Goal: Contribute content

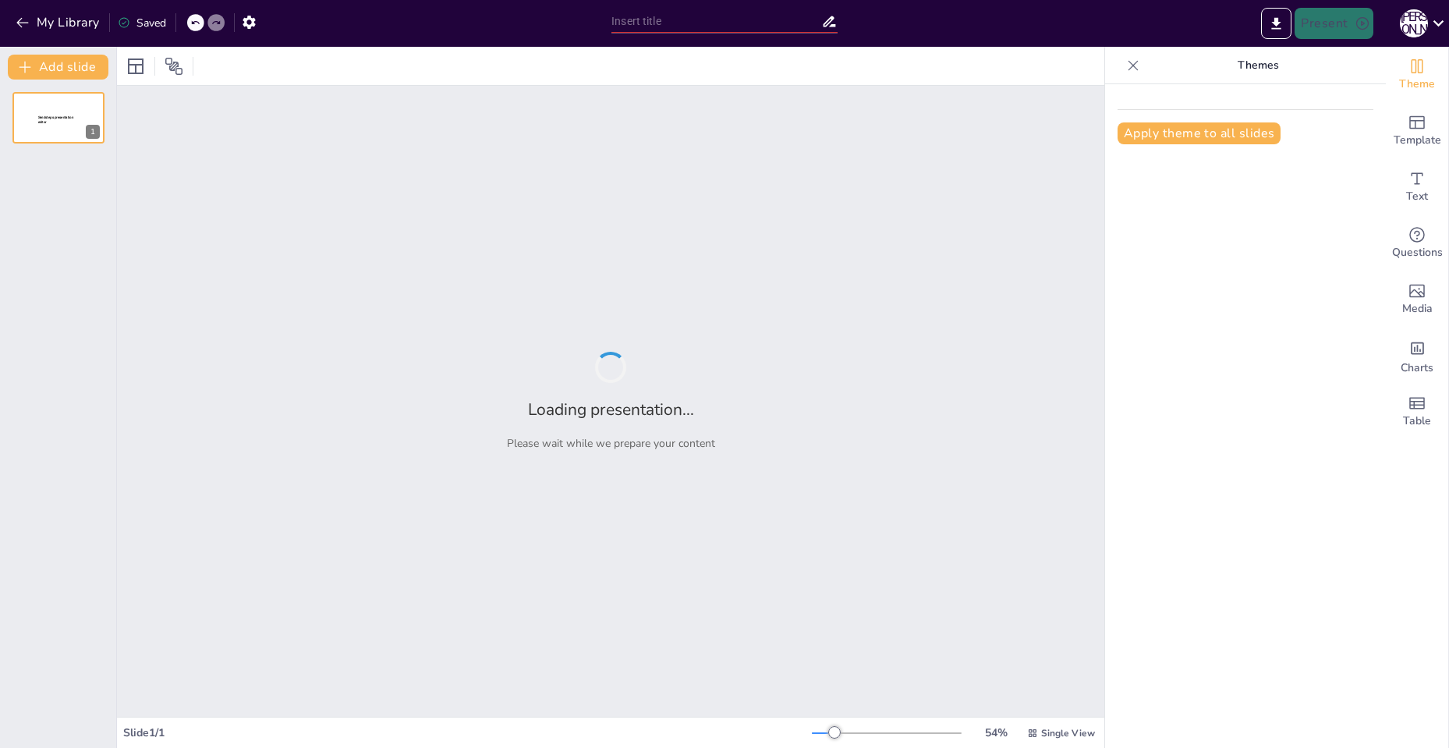
type input "Коли елементи стають зірками: Форма періодичної системи на червоній доріжці!"
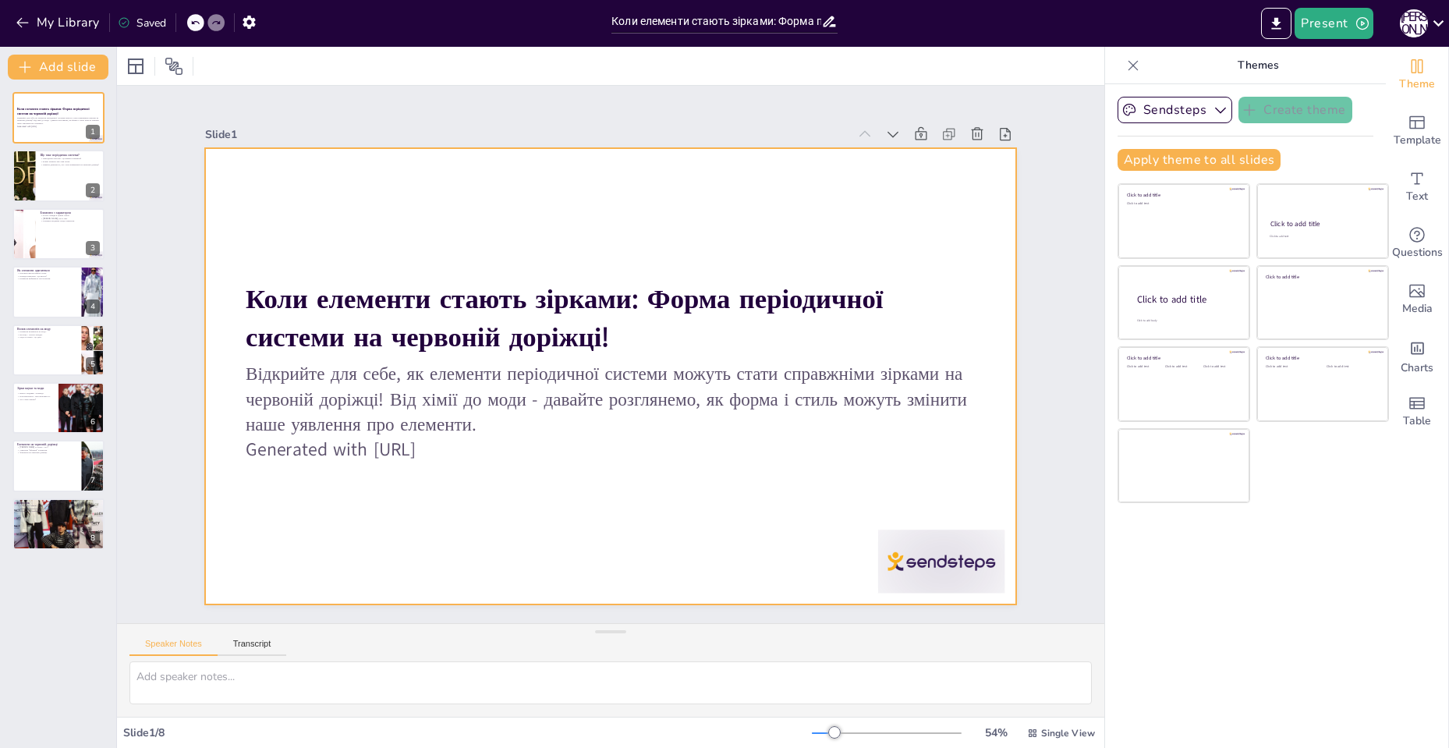
click at [443, 444] on p "Generated with [URL]" at bounding box center [554, 277] width 605 height 450
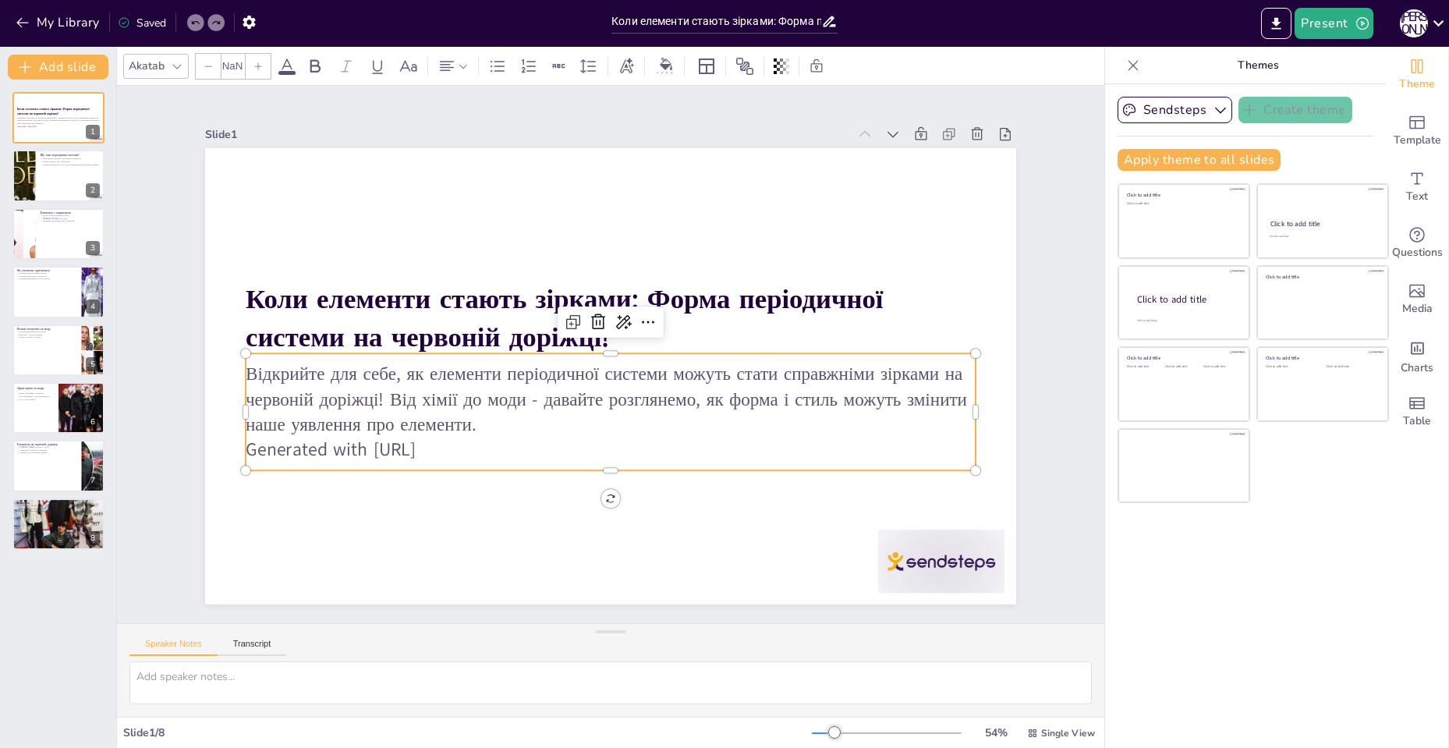
type input "32"
click at [443, 444] on p "Generated with [URL]" at bounding box center [581, 444] width 702 height 249
click at [443, 311] on p "Generated with [URL]" at bounding box center [600, 260] width 728 height 102
drag, startPoint x: 461, startPoint y: 445, endPoint x: 239, endPoint y: 456, distance: 222.5
click at [334, 456] on p "Generated with [URL]" at bounding box center [527, 402] width 387 height 645
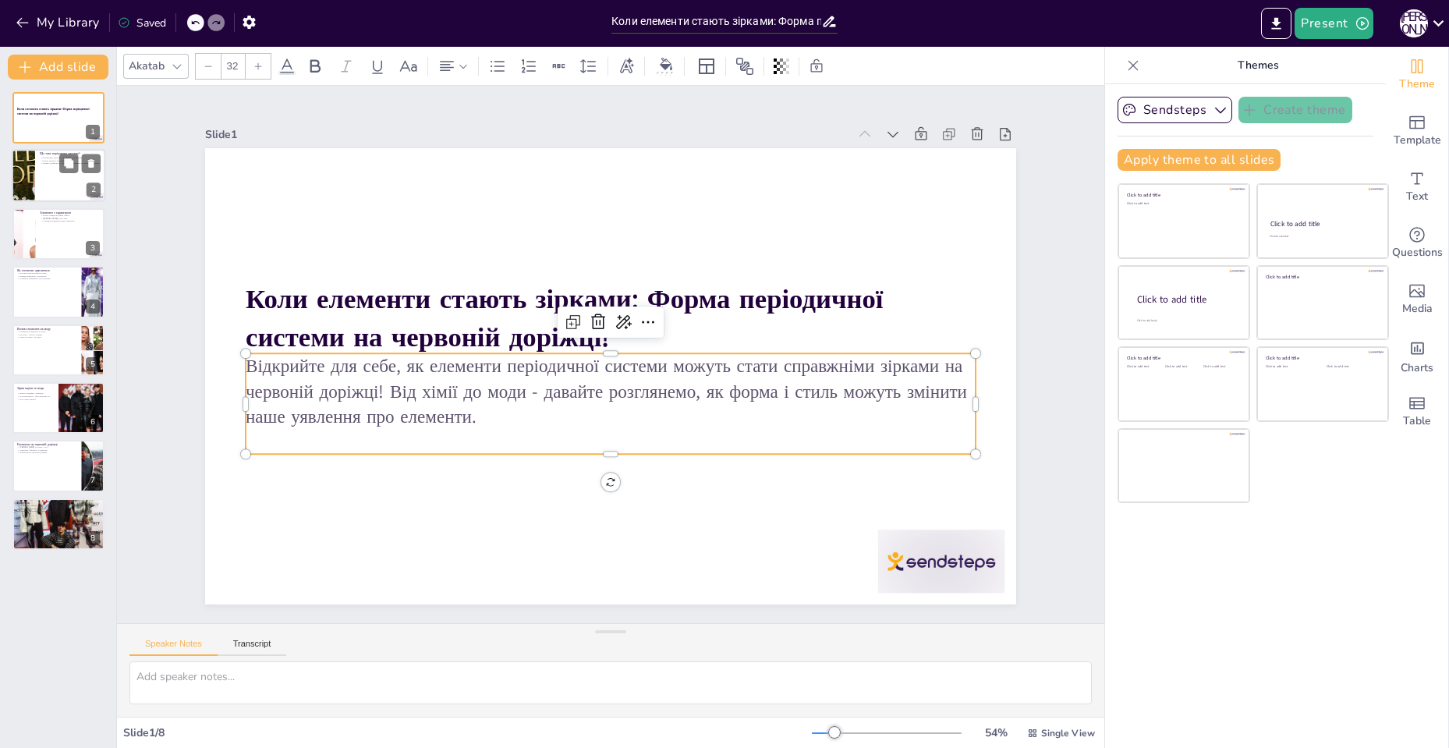
click at [50, 187] on div at bounding box center [59, 176] width 94 height 53
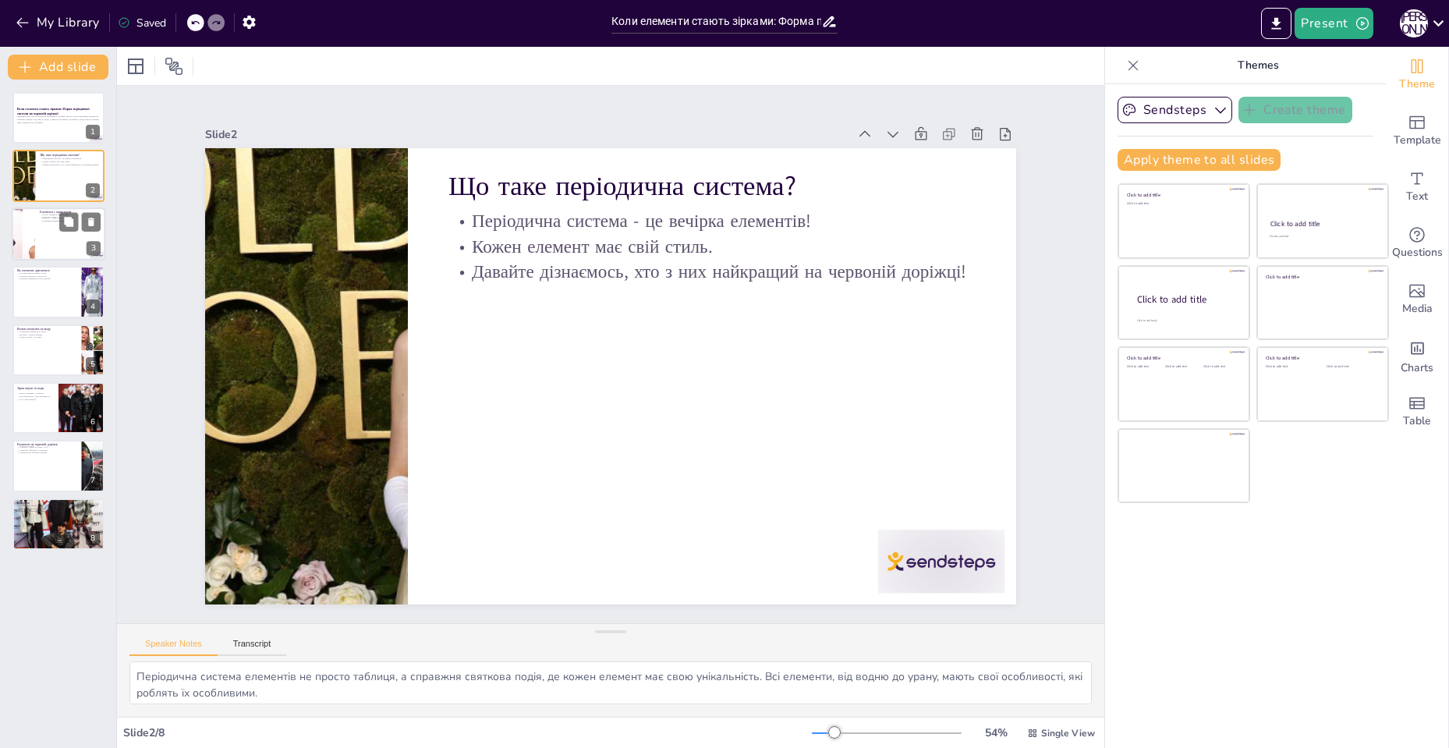
click at [23, 246] on div at bounding box center [24, 233] width 108 height 53
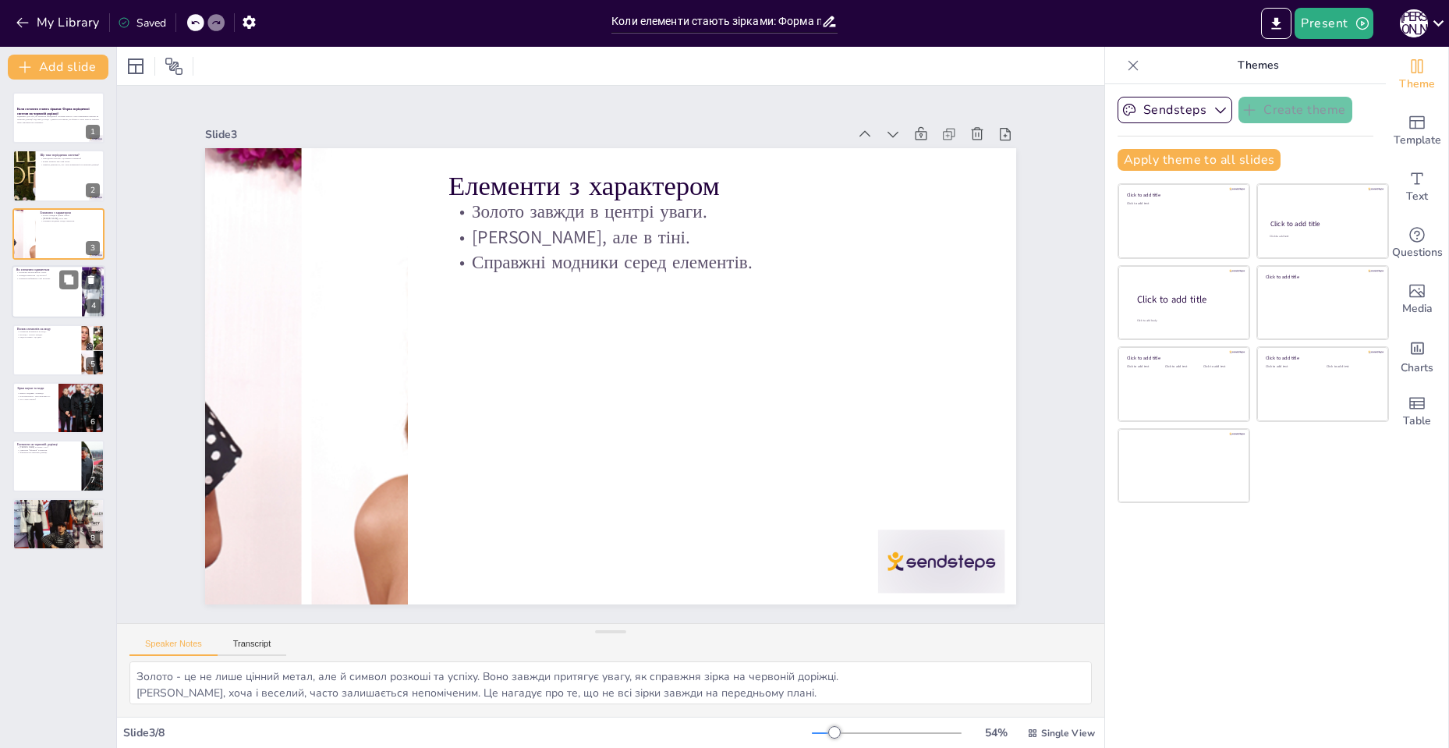
click at [34, 292] on div at bounding box center [59, 291] width 94 height 53
type textarea "Метали, як залізо та алюміній, мають свій класичний стиль, який завжди буде в м…"
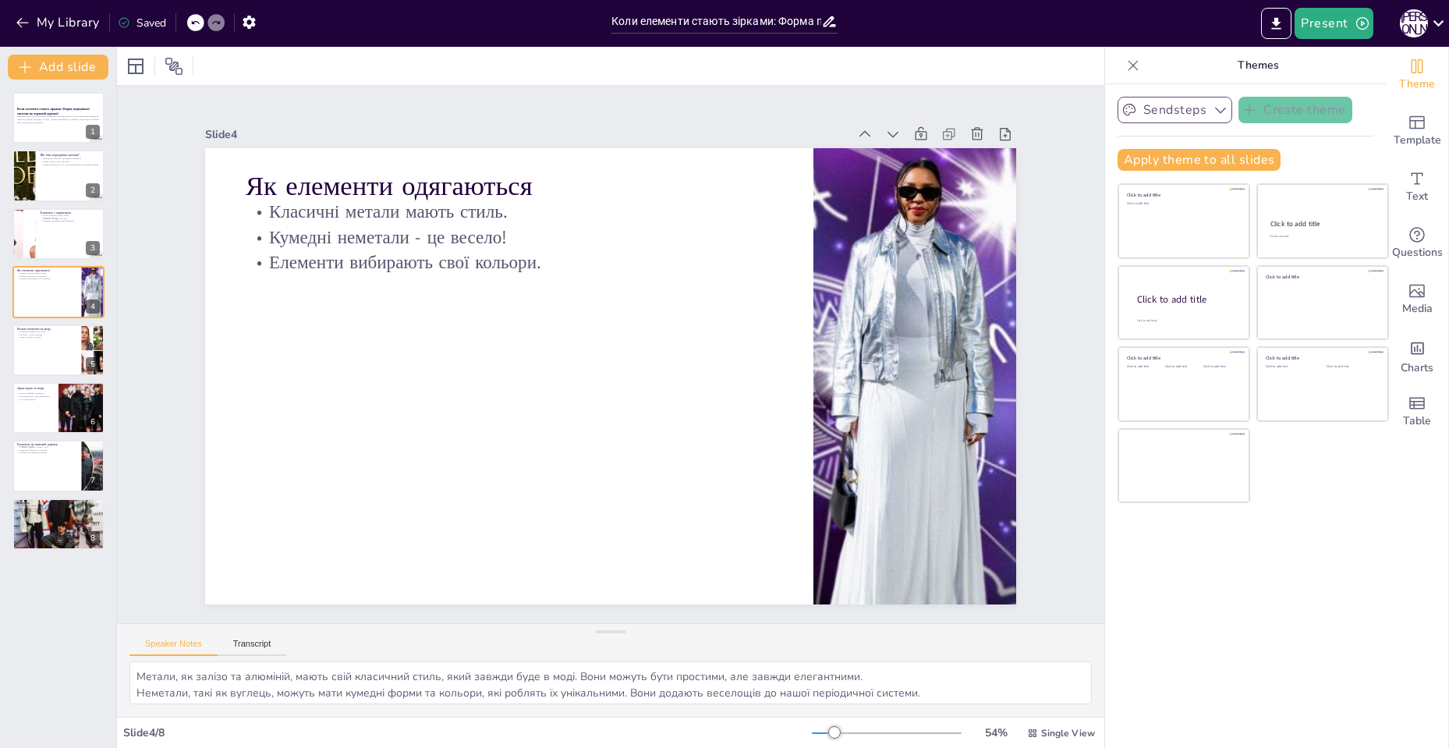
click at [1212, 111] on icon "button" at bounding box center [1220, 110] width 16 height 16
click at [1212, 108] on icon "button" at bounding box center [1220, 110] width 16 height 16
click at [1283, 29] on icon "Export to PowerPoint" at bounding box center [1276, 24] width 16 height 16
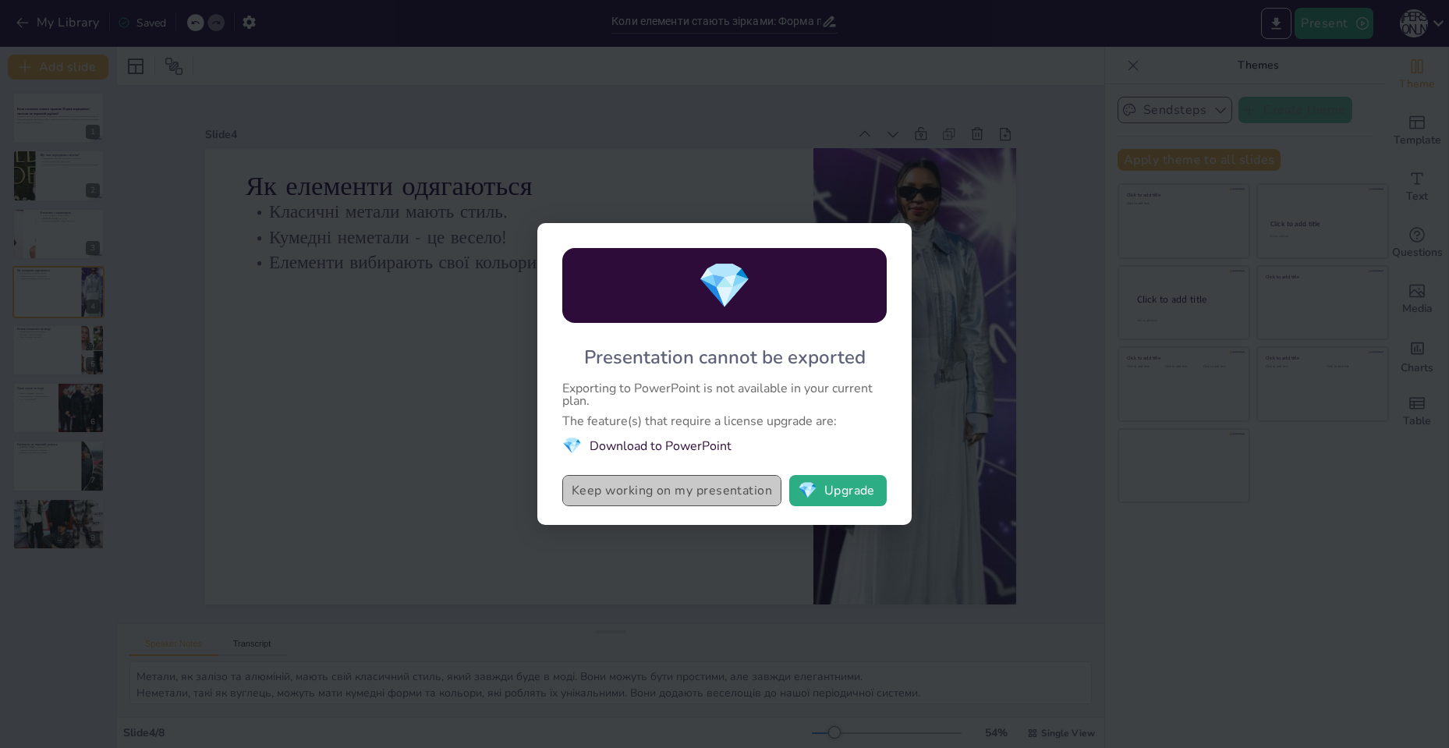
click at [755, 479] on button "Keep working on my presentation" at bounding box center [671, 490] width 219 height 31
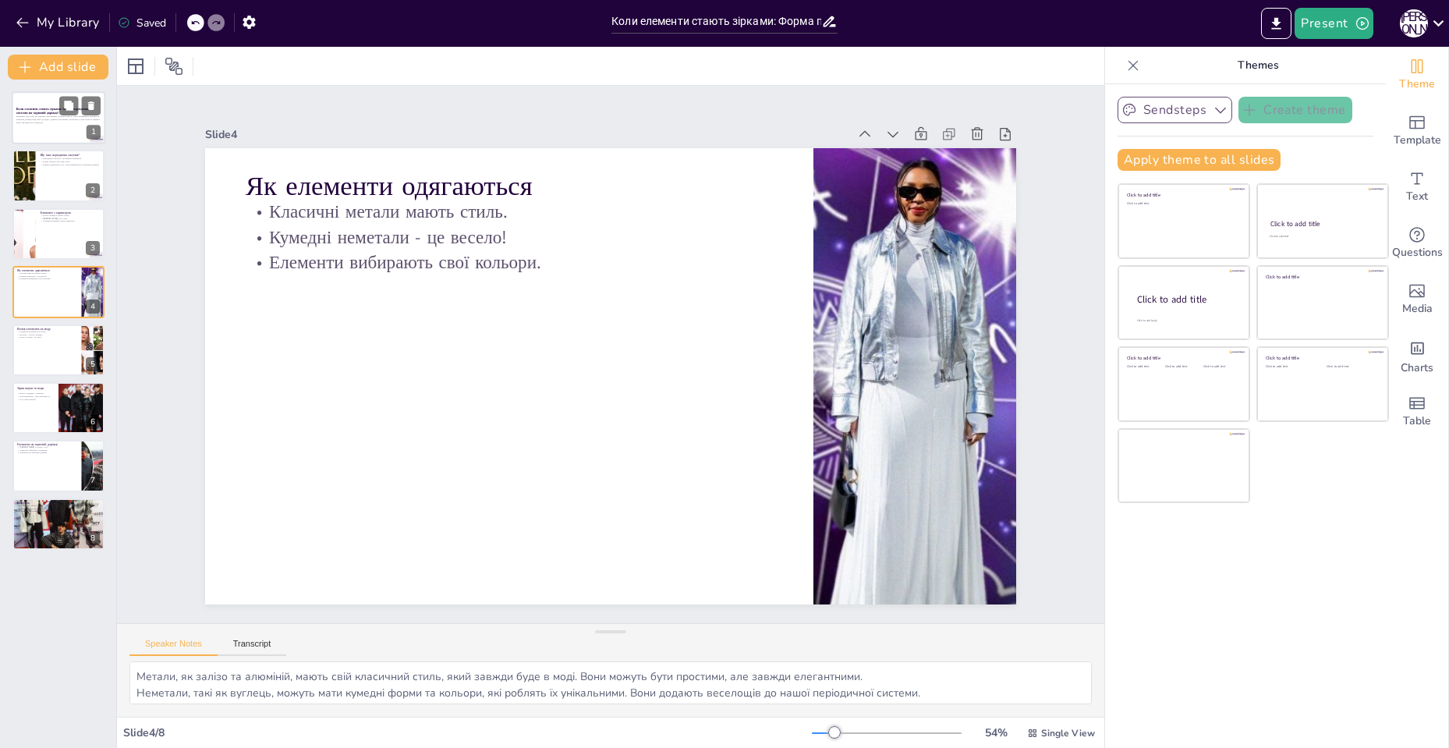
click at [53, 120] on p "Відкрийте для себе, як елементи періодичної системи можуть стати справжніми зір…" at bounding box center [58, 119] width 84 height 9
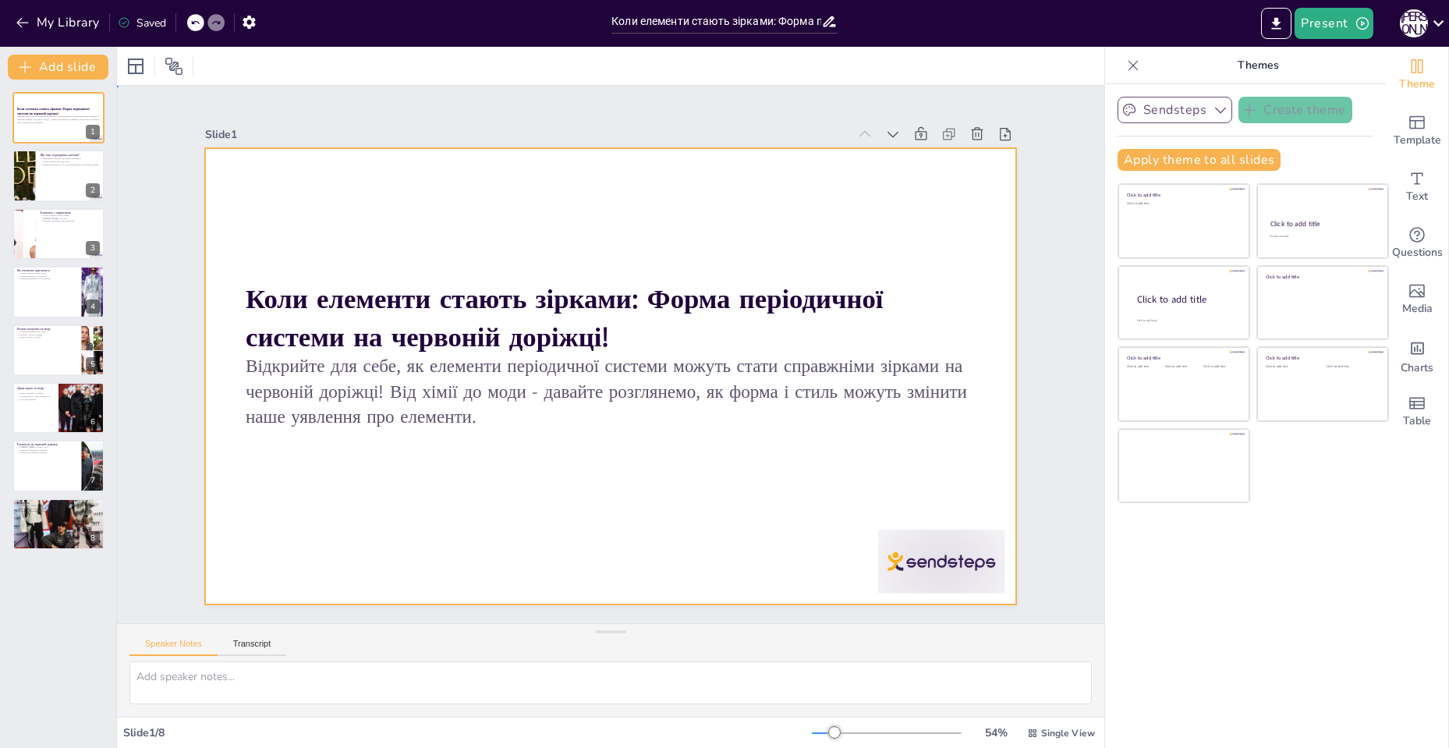
click at [335, 258] on div at bounding box center [591, 343] width 801 height 930
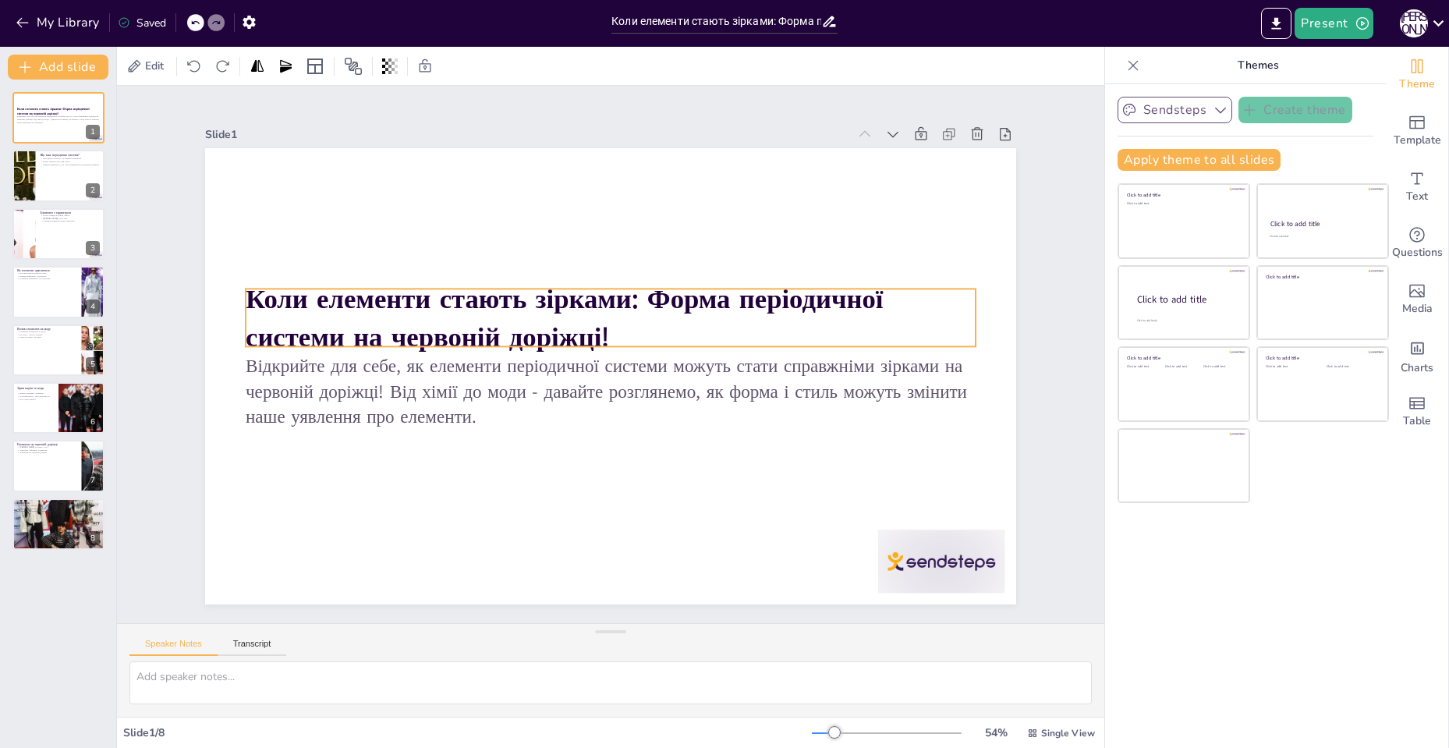
click at [348, 355] on p "Відкрийте для себе, як елементи періодичної системи можуть стати справжніми зір…" at bounding box center [583, 330] width 544 height 593
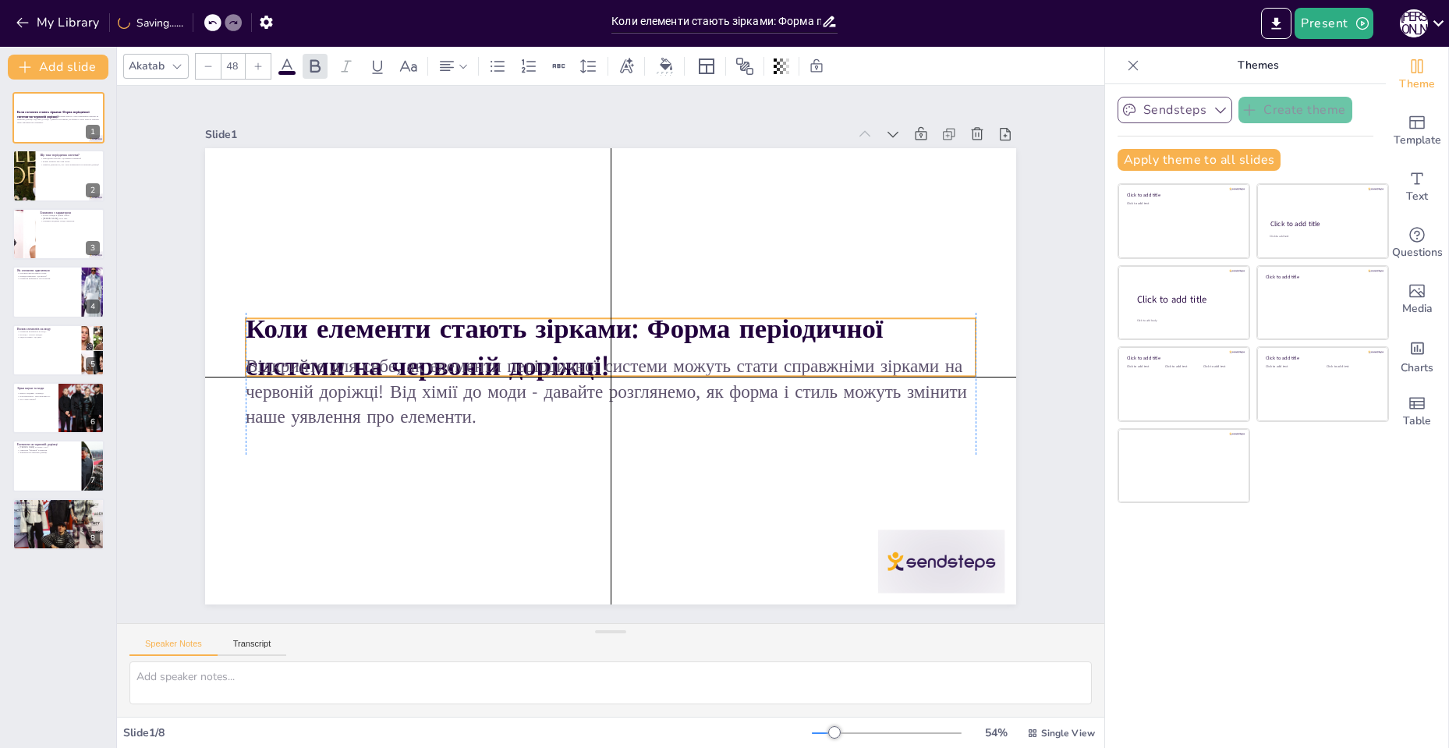
drag, startPoint x: 291, startPoint y: 287, endPoint x: 283, endPoint y: 313, distance: 27.6
click at [289, 300] on div "Коли елементи стають зірками: Форма періодичної системи на червоній доріжці! Ві…" at bounding box center [414, 290] width 250 height 771
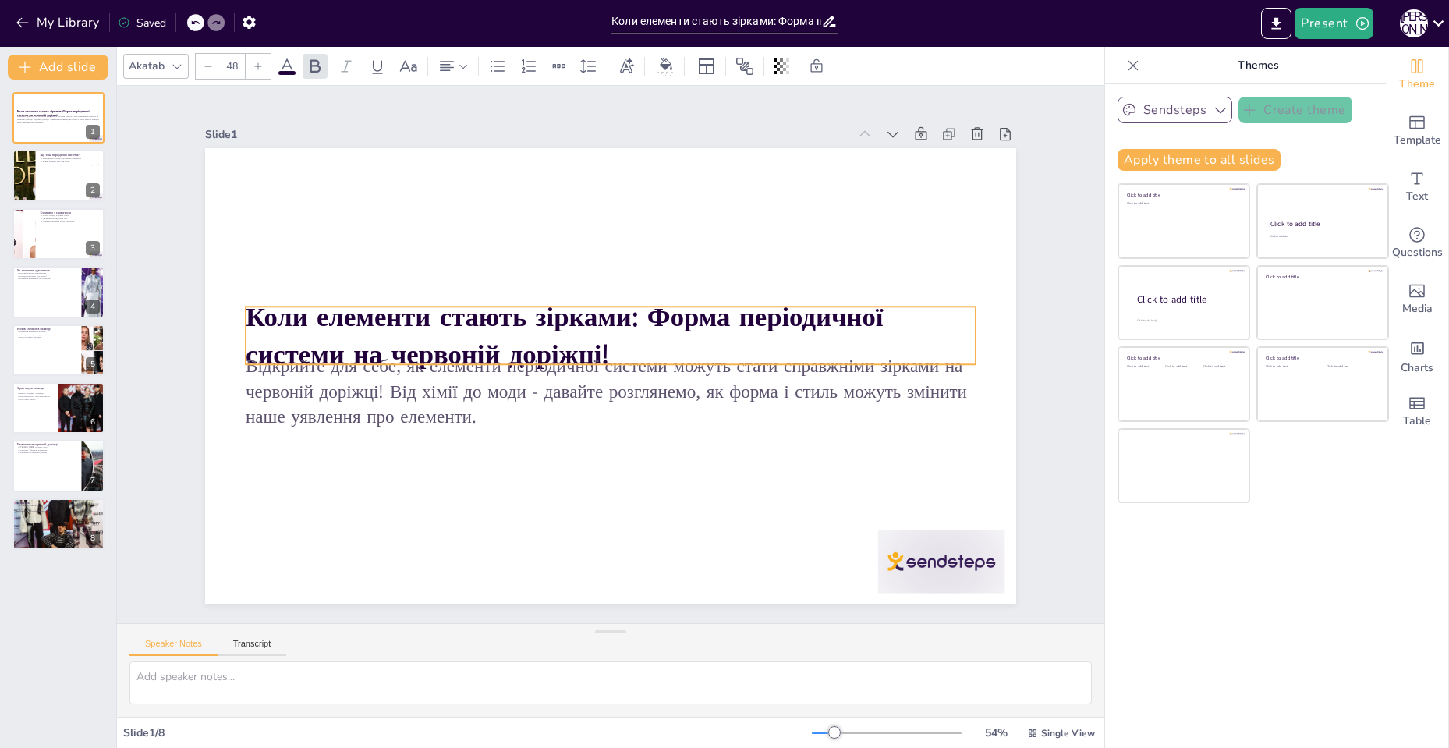
drag, startPoint x: 285, startPoint y: 317, endPoint x: 285, endPoint y: 305, distance: 11.7
click at [285, 305] on strong "Коли елементи стають зірками: Форма періодичної системи на червоній доріжці!" at bounding box center [579, 298] width 589 height 351
click at [406, 325] on strong "Коли елементи стають зірками: Форма періодичної системи на червоній доріжці!" at bounding box center [593, 295] width 482 height 498
click at [448, 325] on strong "Коли елементи стають зірками: Форма періодичної системи на червоній доріжці!" at bounding box center [611, 411] width 327 height 597
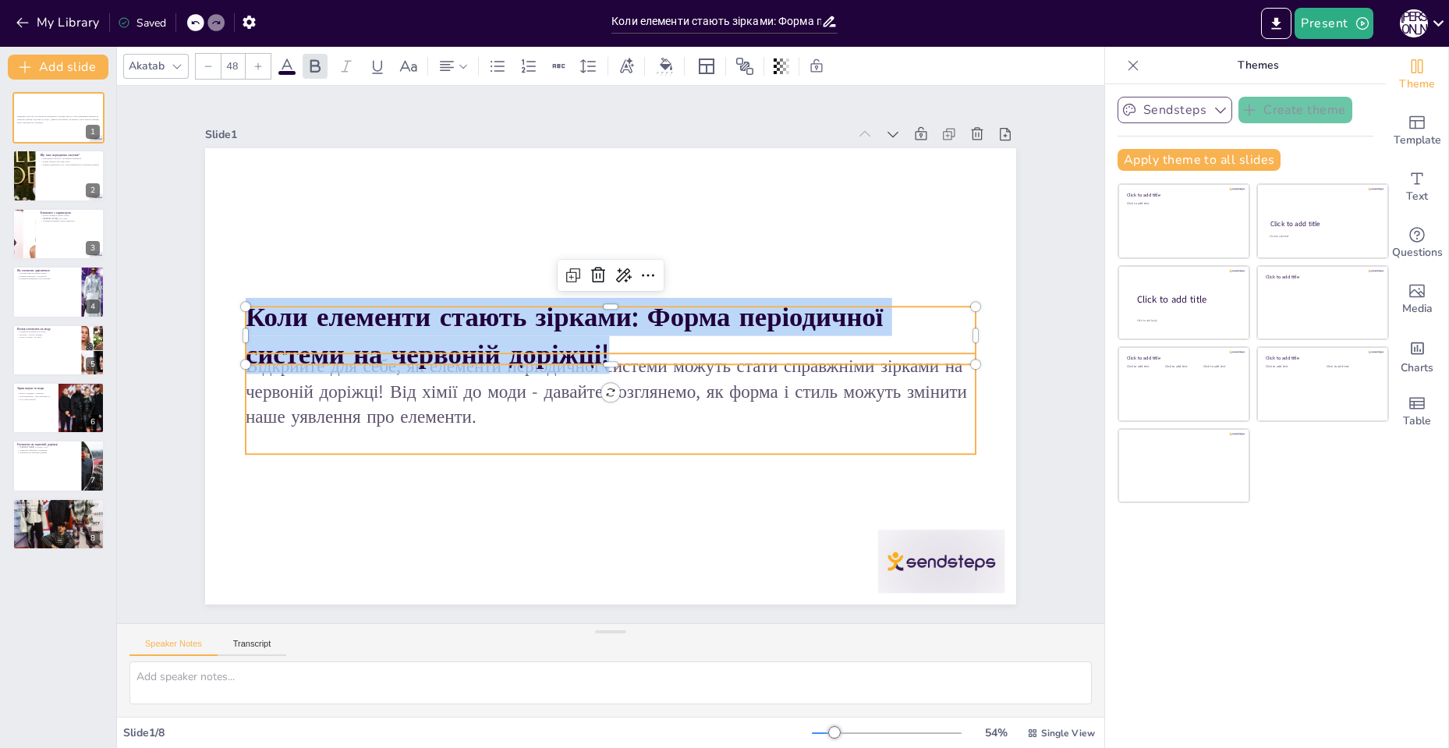
click at [338, 399] on p "Відкрийте для себе, як елементи періодичної системи можуть стати справжніми зір…" at bounding box center [634, 327] width 593 height 544
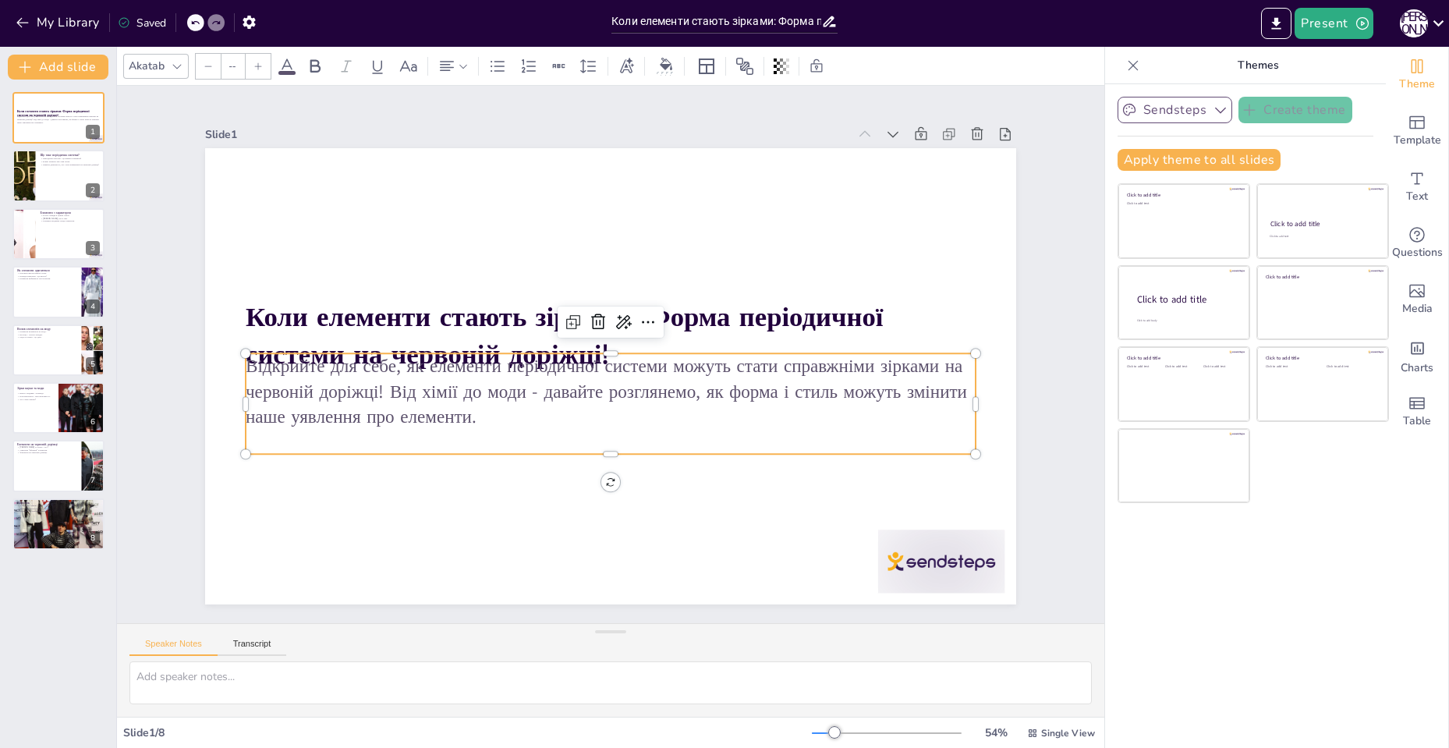
type input "32"
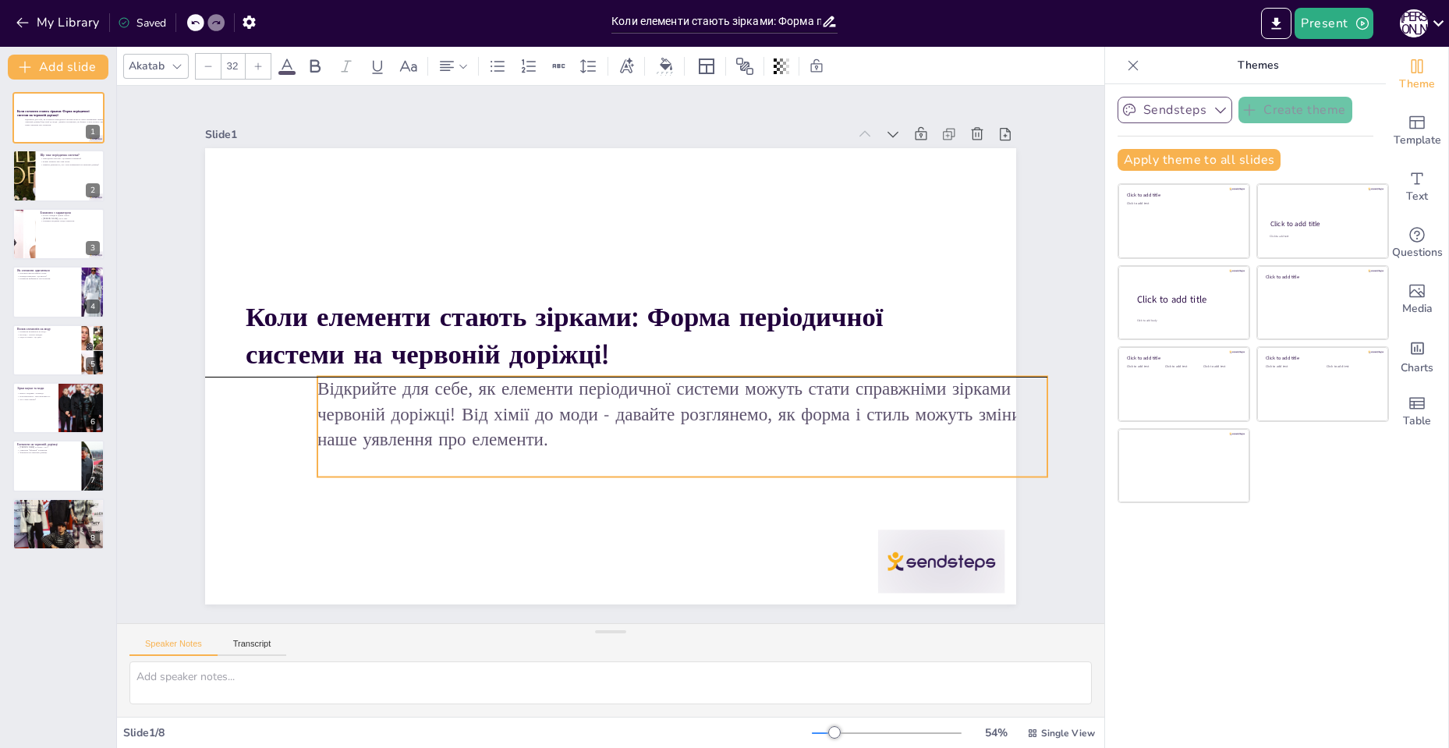
drag, startPoint x: 235, startPoint y: 362, endPoint x: 341, endPoint y: 397, distance: 111.7
click at [274, 385] on p "Відкрийте для себе, як елементи періодичної системи можуть стати справжніми зір…" at bounding box center [553, 280] width 730 height 225
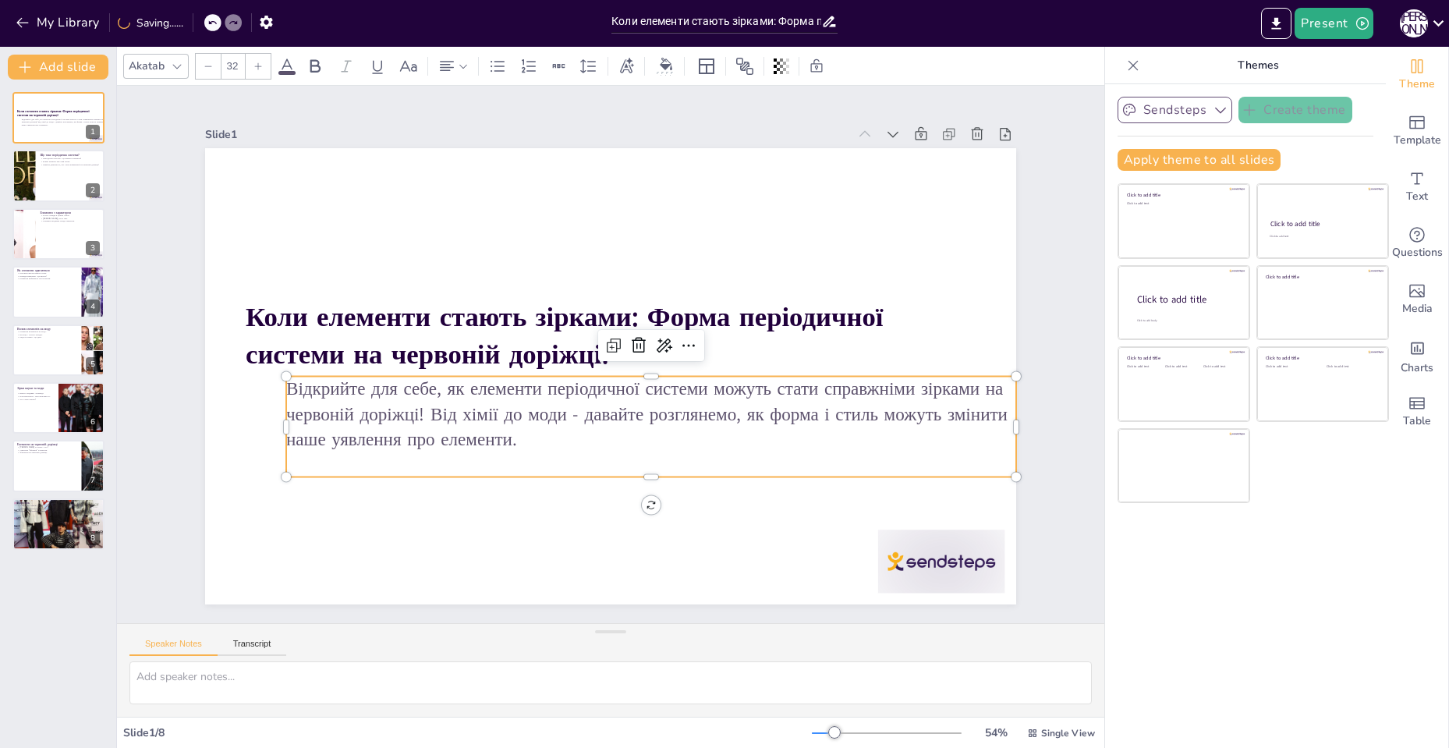
click at [364, 397] on p "Відкрийте для себе, як елементи періодичної системи можуть стати справжніми зір…" at bounding box center [579, 419] width 430 height 670
click at [341, 397] on p "Відкрийте для себе, як елементи періодичної системи можуть стати справжніми зір…" at bounding box center [539, 344] width 544 height 593
copy div "Відкрийте для себе, як елементи періодичної системи можуть стати справжніми зір…"
click at [41, 189] on div at bounding box center [59, 176] width 94 height 53
type textarea "Періодична система елементів не просто таблиця, а справжня святкова подія, де к…"
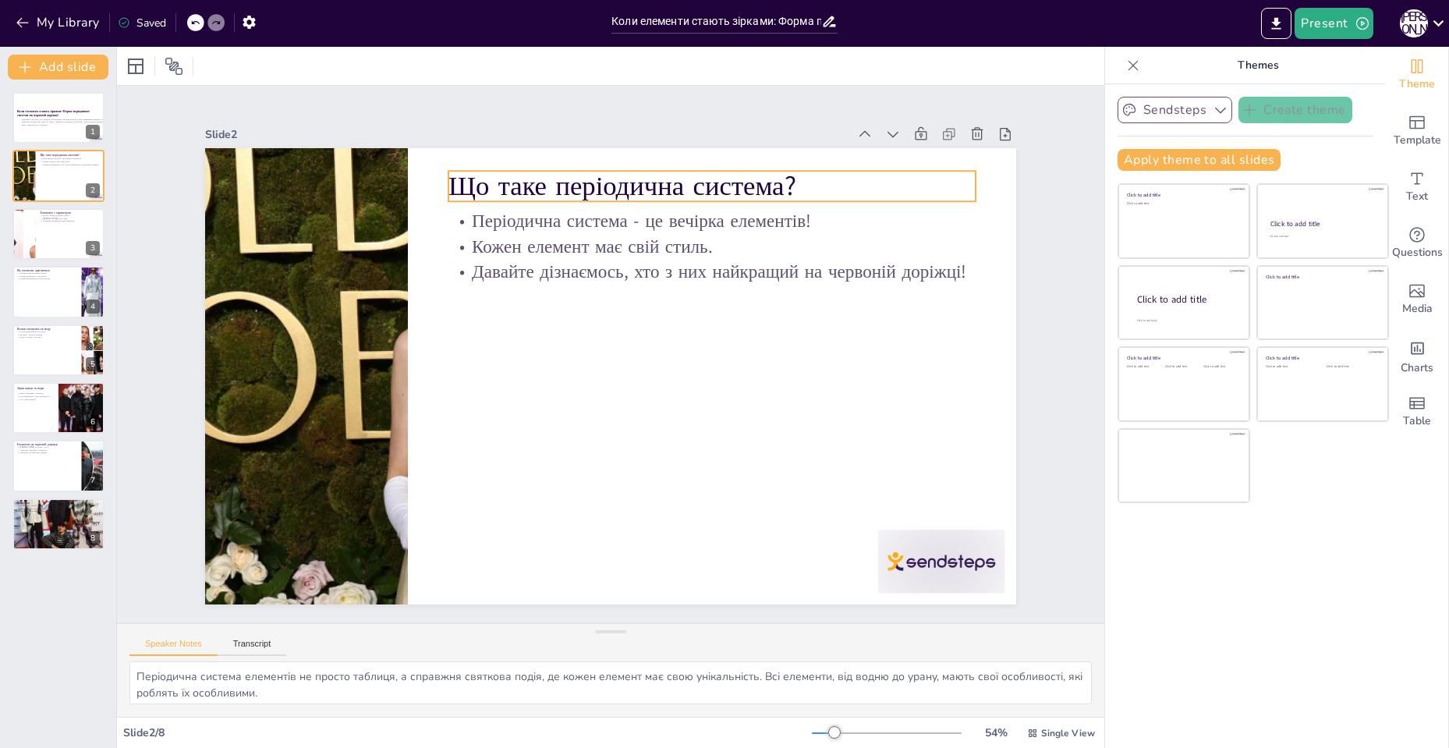
click at [400, 235] on div at bounding box center [903, 270] width 1007 height 640
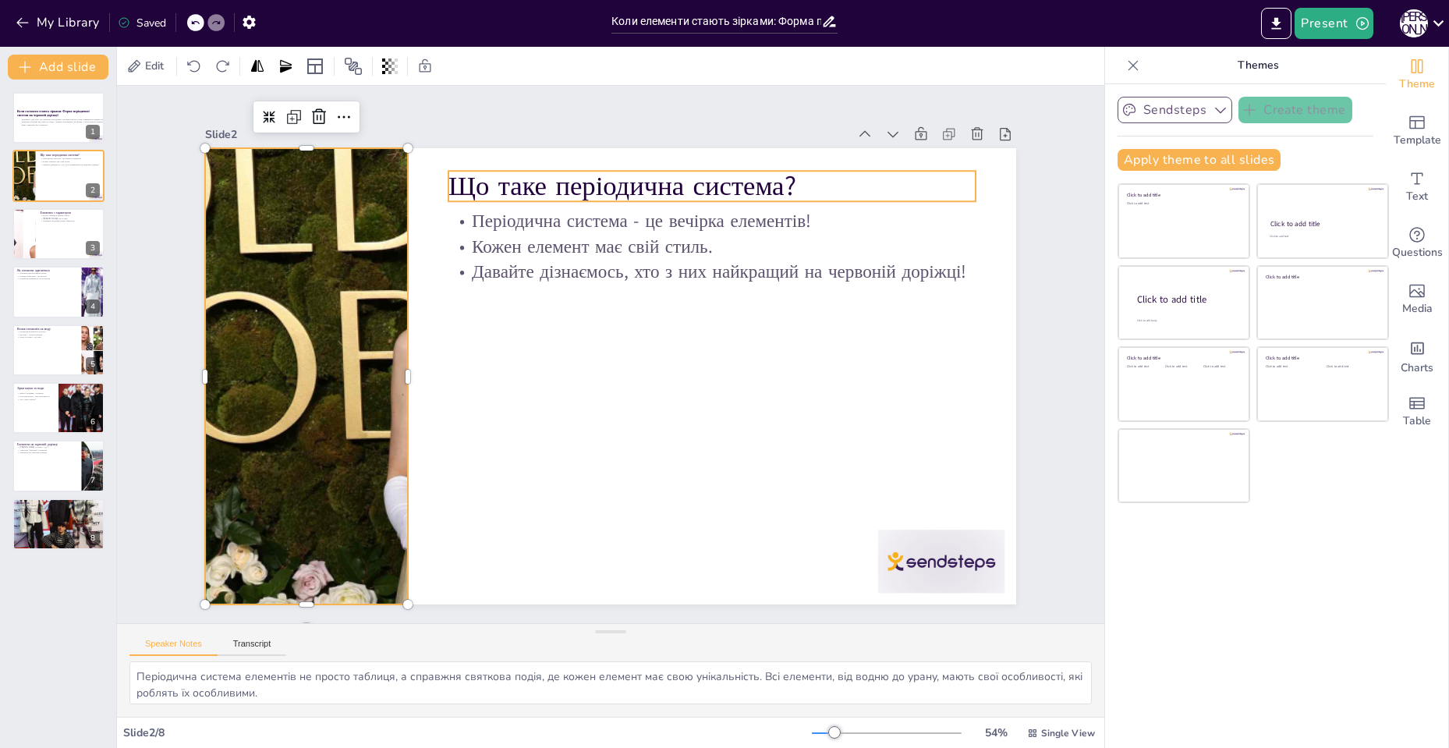
click at [469, 221] on p "Що таке періодична система?" at bounding box center [422, 411] width 417 height 380
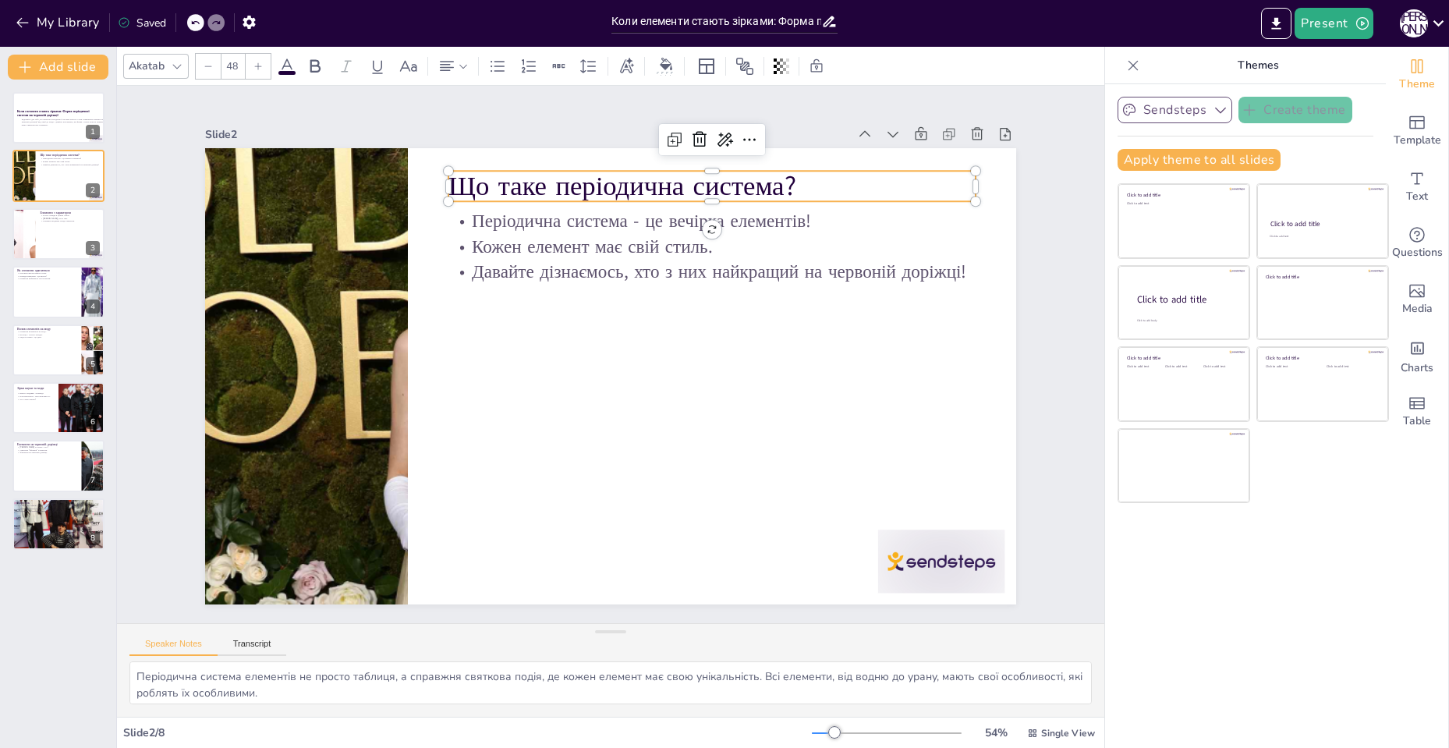
click at [468, 182] on p "Що таке періодична система?" at bounding box center [729, 197] width 528 height 93
copy p "Що таке періодична система?"
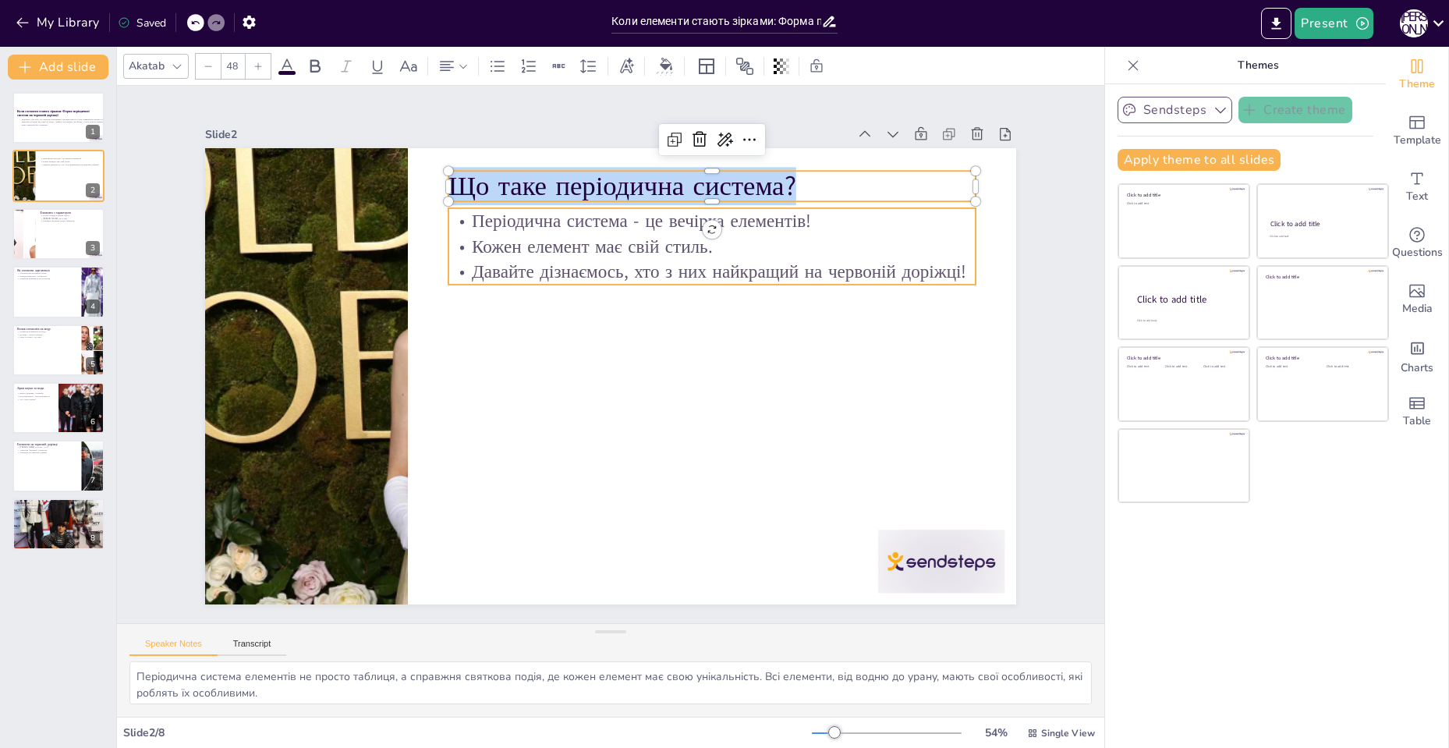
click at [572, 255] on p "Періодична система - це вечірка елементів!" at bounding box center [691, 501] width 238 height 492
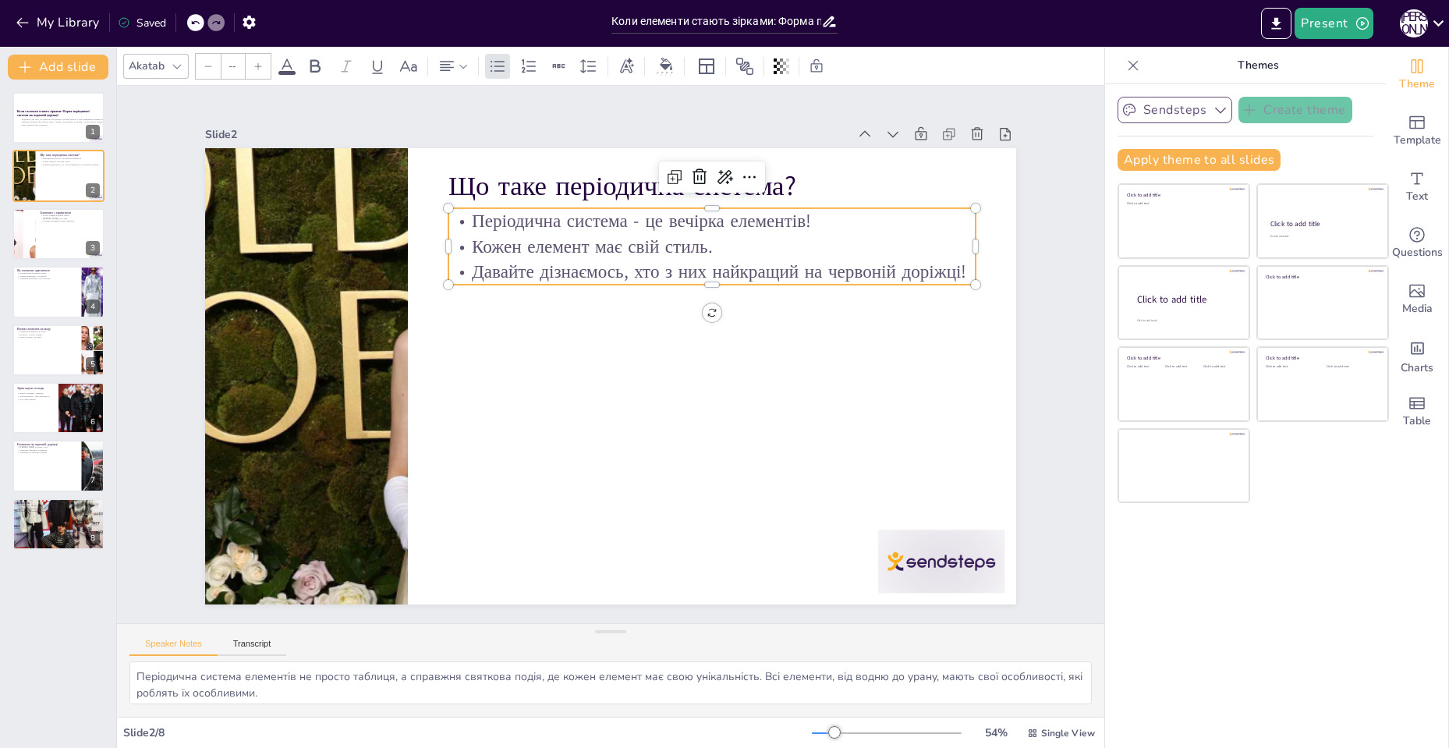
type input "32"
click at [653, 221] on p "Періодична система - це вечірка елементів!" at bounding box center [720, 481] width 134 height 521
click at [713, 218] on p "Періодична система - це вечірка елементів!" at bounding box center [753, 441] width 80 height 527
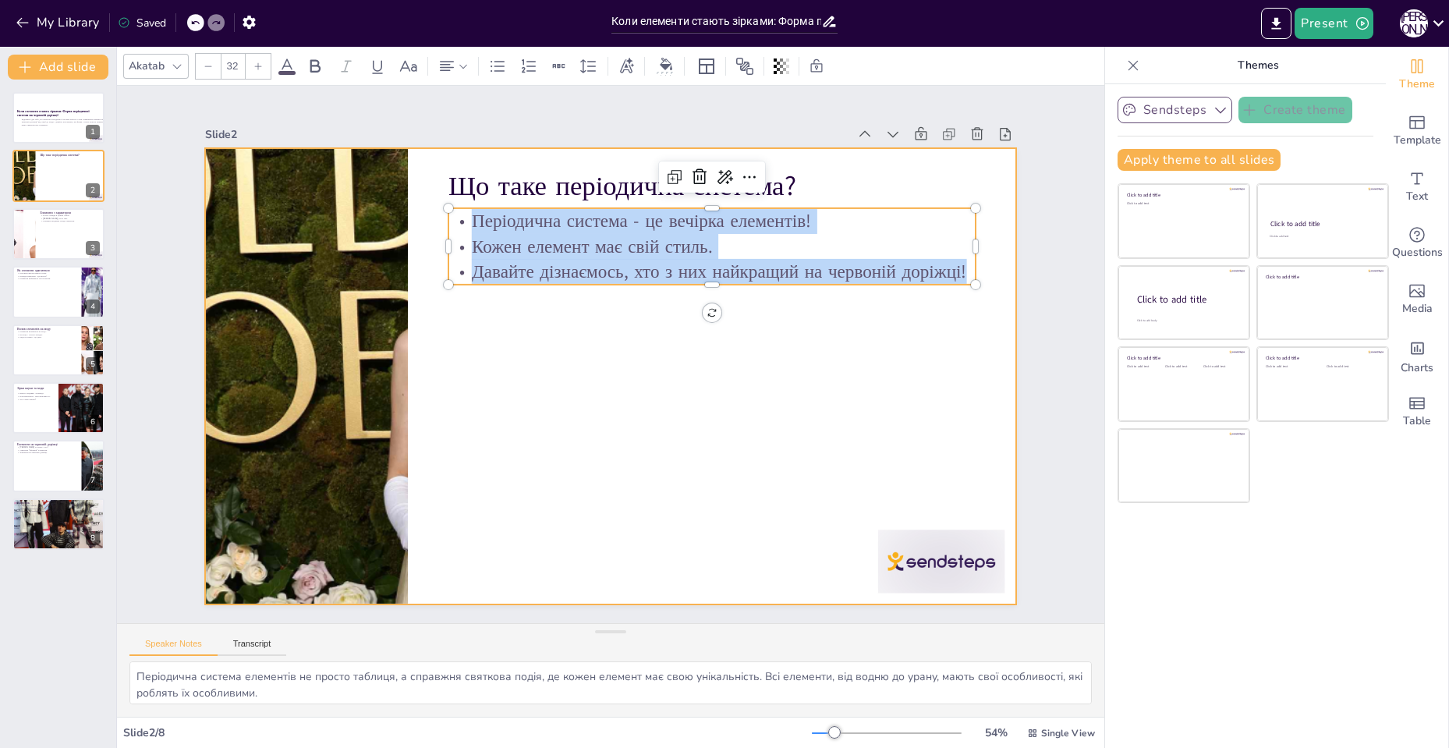
drag, startPoint x: 451, startPoint y: 215, endPoint x: 983, endPoint y: 267, distance: 535.0
click at [983, 267] on div "Що таке періодична система? Періодична система - це вечірка елементів! Кожен ел…" at bounding box center [606, 376] width 888 height 614
copy div "Періодична система - це вечірка елементів! Кожен елемент має свій стиль. Давайт…"
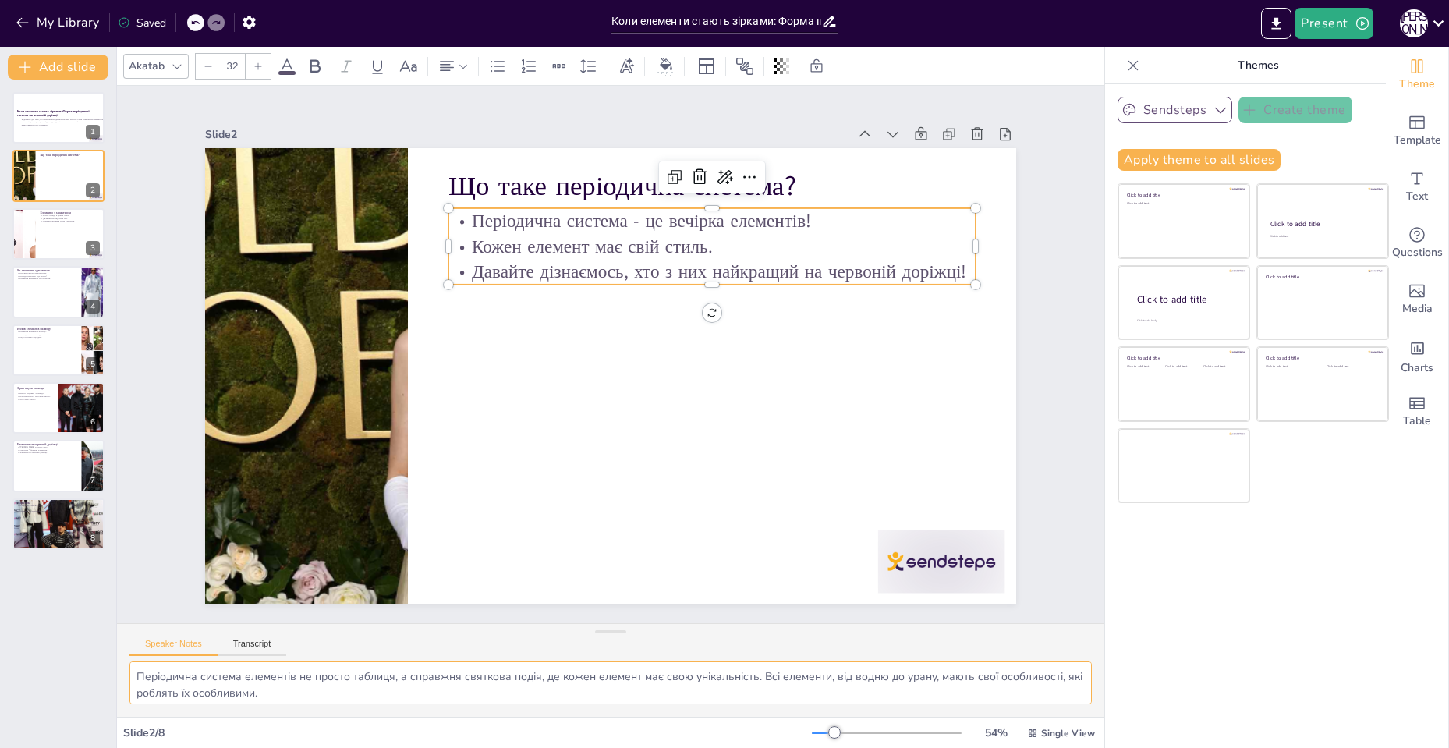
click at [191, 702] on textarea "Періодична система елементів не просто таблиця, а справжня святкова подія, де к…" at bounding box center [610, 682] width 962 height 43
click at [242, 642] on button "Transcript" at bounding box center [252, 647] width 69 height 17
click at [90, 236] on div at bounding box center [59, 233] width 94 height 53
type textarea "Деякі елементи, як золото, завжди в центрі уваги, а інші, як гелій, можуть бути…"
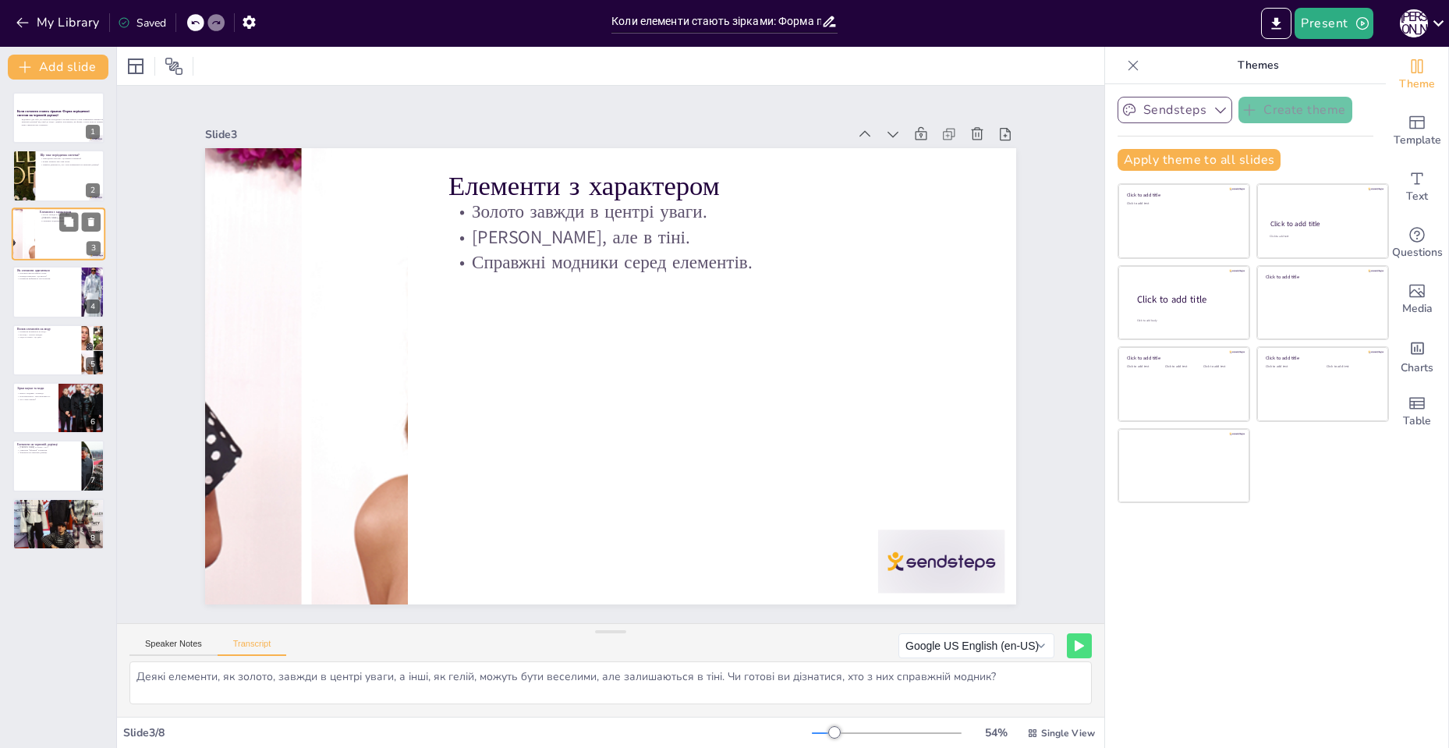
scroll to position [0, 0]
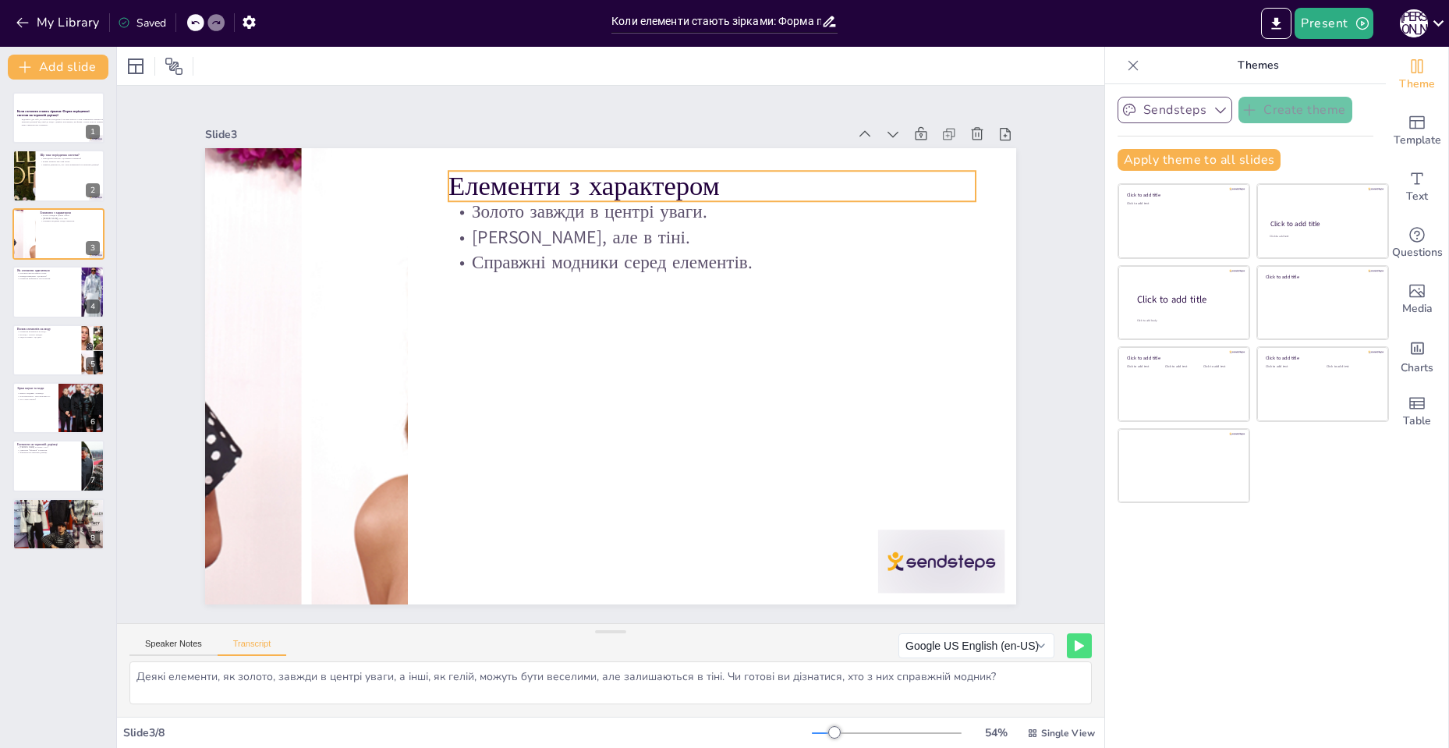
click at [661, 402] on p "Елементи з характером" at bounding box center [607, 550] width 476 height 296
click at [661, 172] on p "Елементи з характером" at bounding box center [806, 337] width 341 height 448
type input "48"
click at [663, 179] on p "Елементи з характером" at bounding box center [798, 297] width 417 height 381
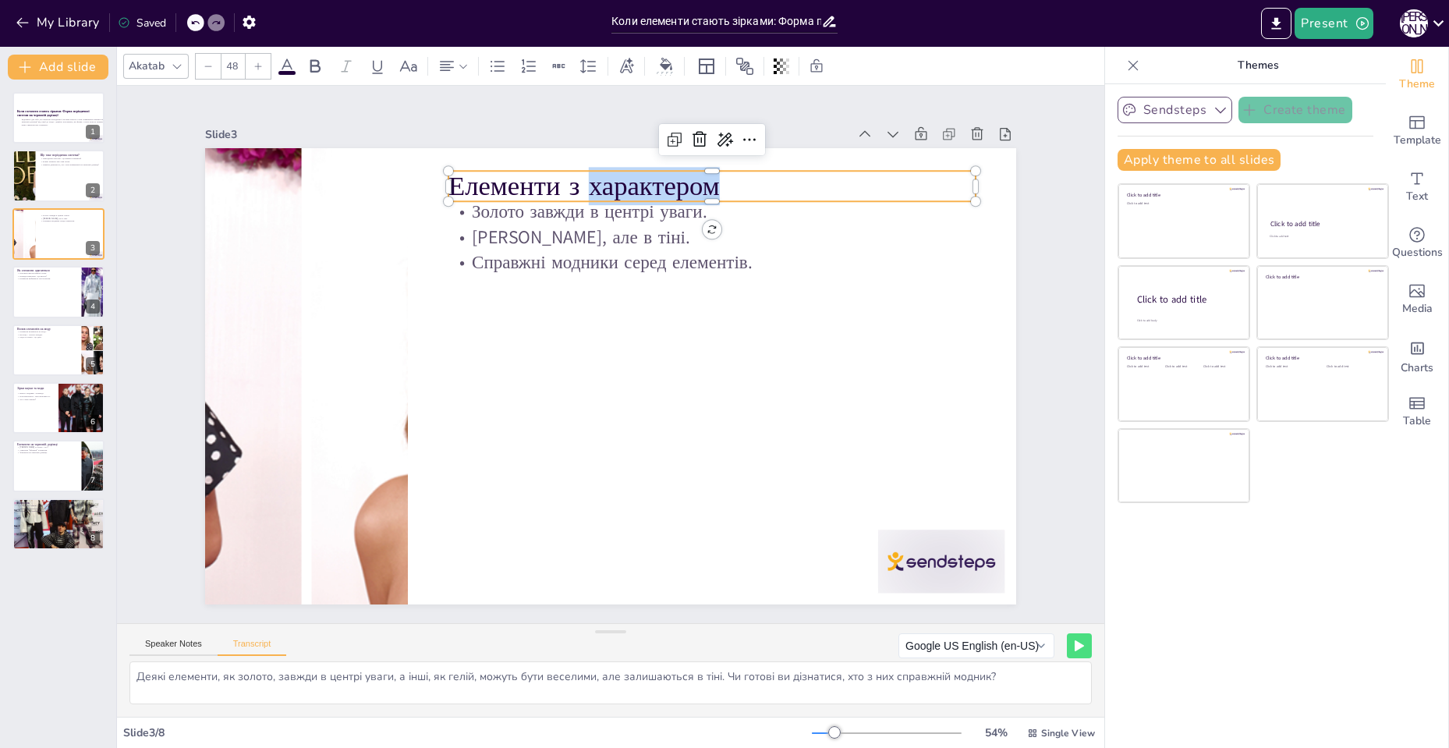
click at [663, 179] on p "Елементи з характером" at bounding box center [806, 337] width 341 height 448
click at [663, 246] on p "Елементи з характером" at bounding box center [738, 502] width 199 height 513
copy p "Елементи з характером"
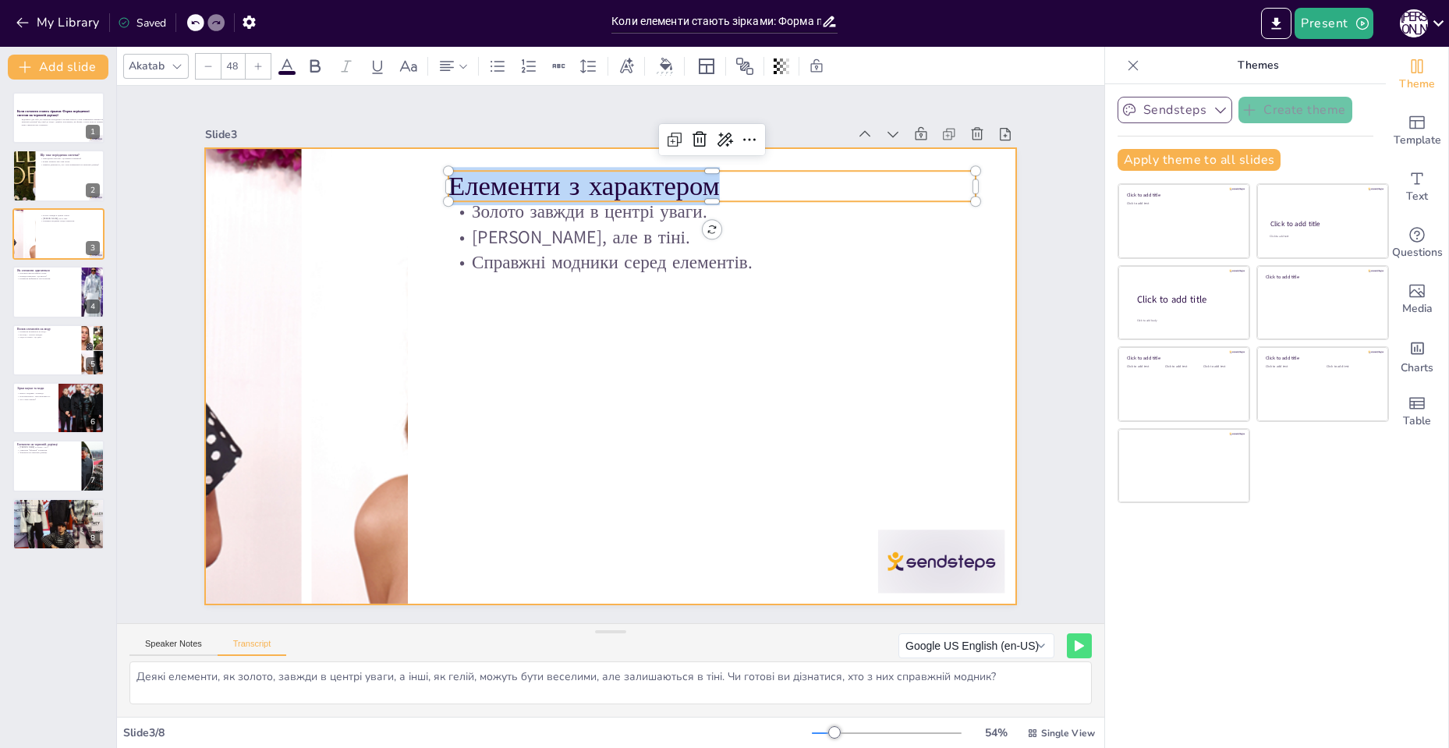
click at [463, 295] on div at bounding box center [590, 361] width 684 height 912
click at [463, 295] on div at bounding box center [591, 363] width 747 height 926
click at [541, 226] on p "[PERSON_NAME], але в тіні." at bounding box center [761, 319] width 441 height 330
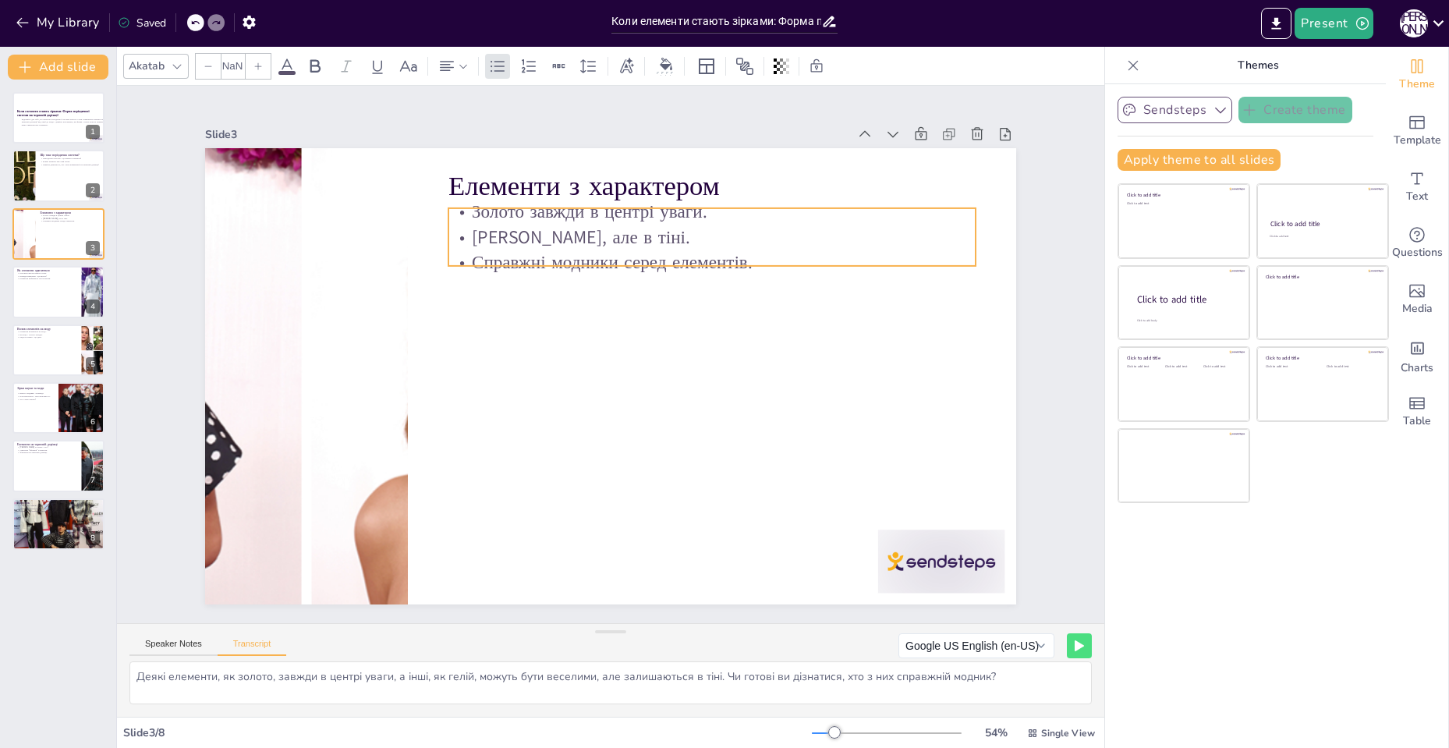
click at [482, 404] on p "[PERSON_NAME], але в тіні." at bounding box center [549, 497] width 509 height 187
type input "32"
click at [489, 226] on p "[PERSON_NAME], але в тіні." at bounding box center [743, 274] width 509 height 187
click at [482, 324] on p "[PERSON_NAME], але в тіні." at bounding box center [613, 509] width 409 height 371
click at [482, 263] on p "[PERSON_NAME], але в тіні." at bounding box center [463, 405] width 469 height 285
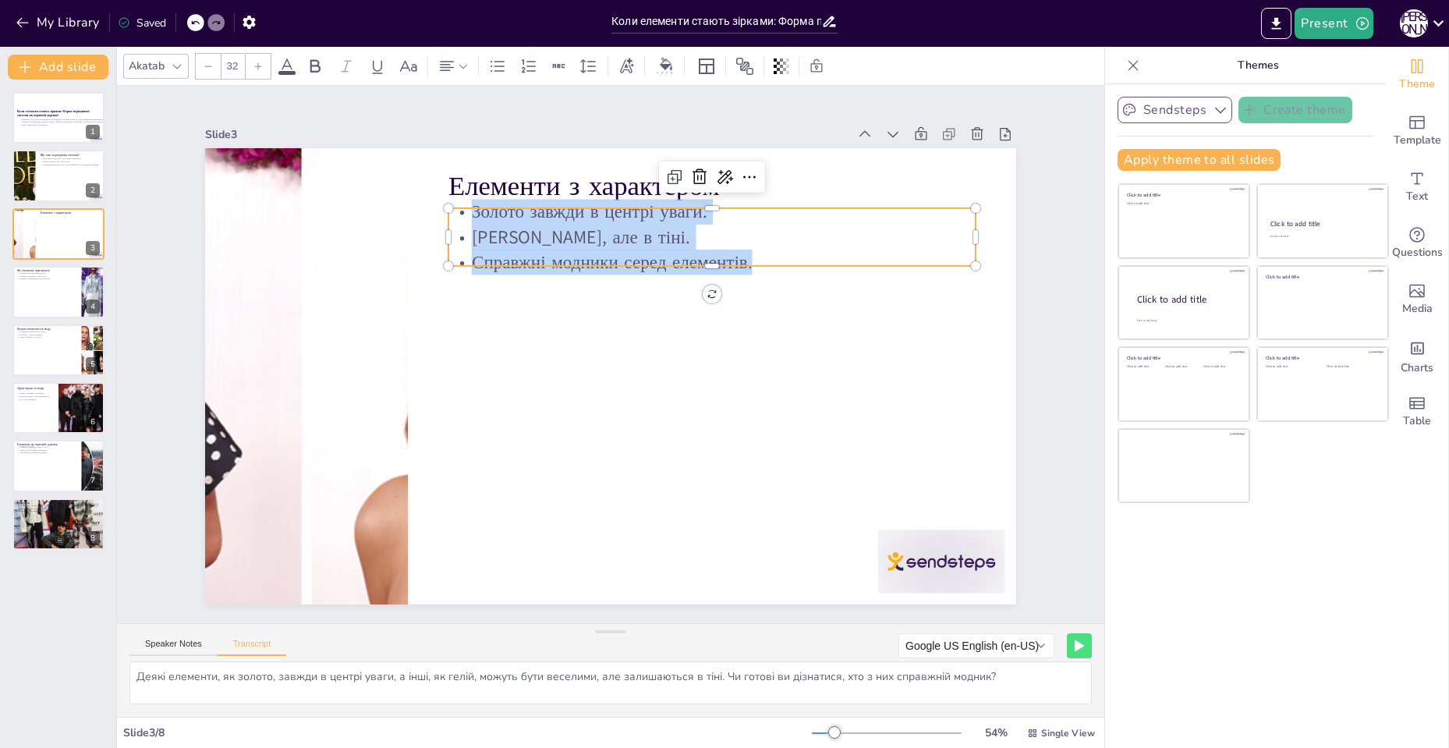
copy div "Золото завжди в центрі уваги. [PERSON_NAME], але в тіні. Справжні модники серед…"
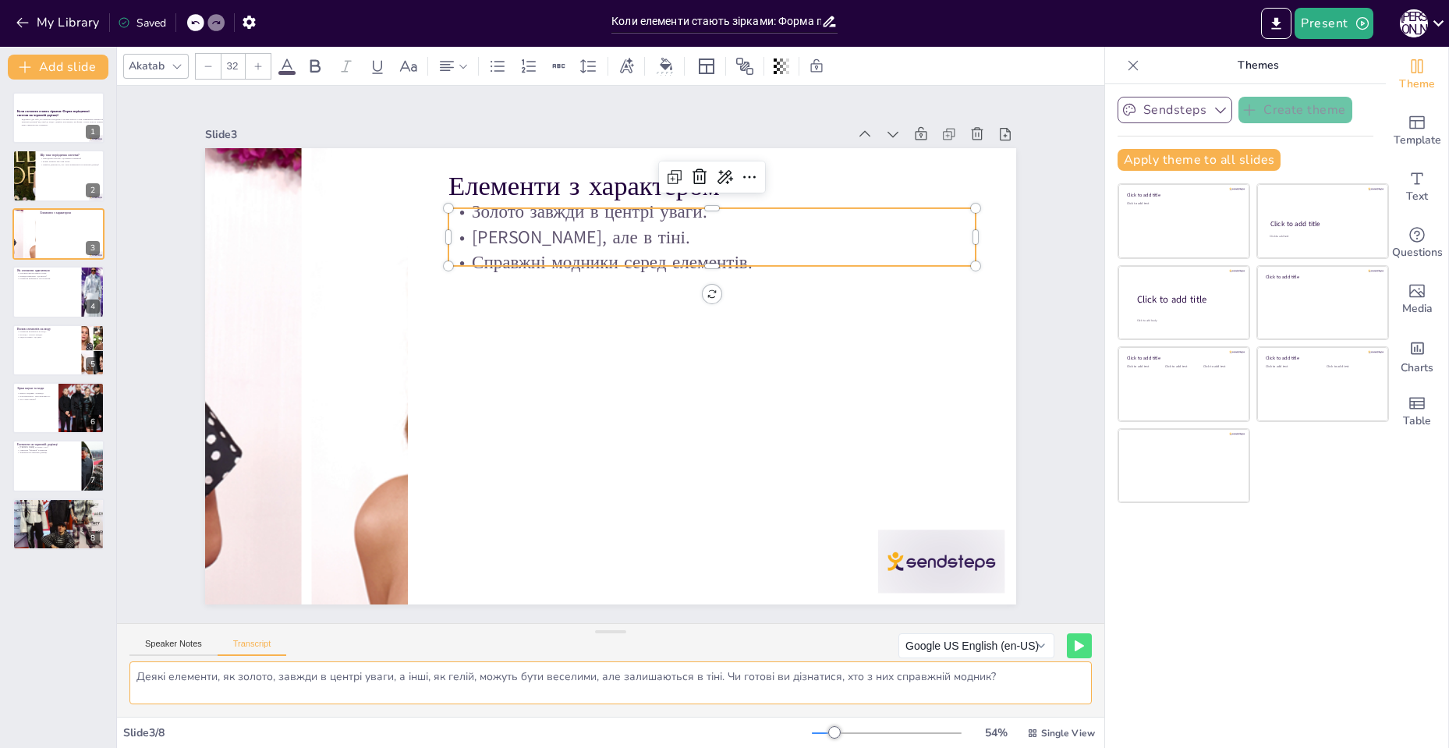
click at [222, 675] on textarea "Деякі елементи, як золото, завжди в центрі уваги, а інші, як гелій, можуть бути…" at bounding box center [610, 682] width 962 height 43
click at [158, 643] on button "Speaker Notes" at bounding box center [173, 647] width 88 height 17
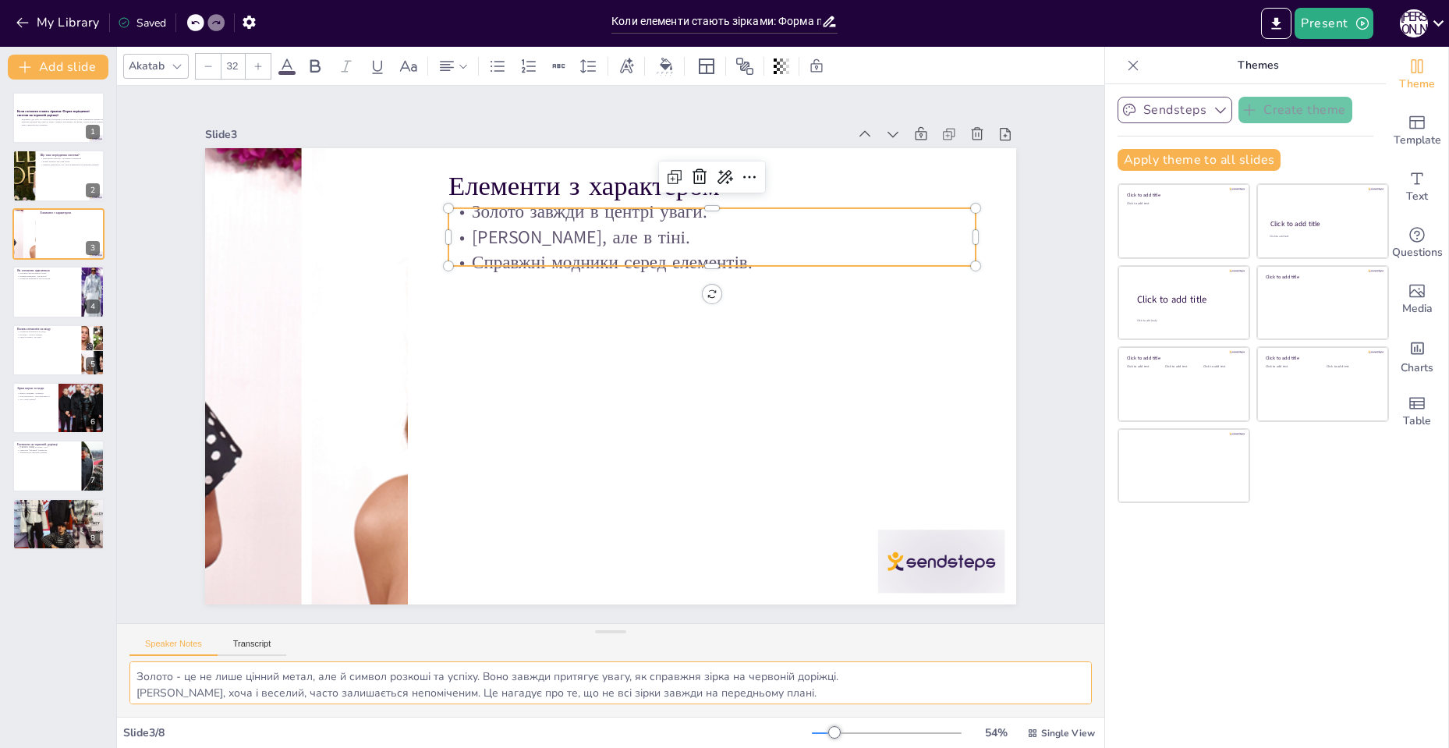
scroll to position [20, 0]
drag, startPoint x: 134, startPoint y: 676, endPoint x: 945, endPoint y: 701, distance: 811.2
click at [945, 701] on textarea "Золото - це не лише цінний метал, але й символ розкоші та успіху. Воно завжди п…" at bounding box center [610, 682] width 962 height 43
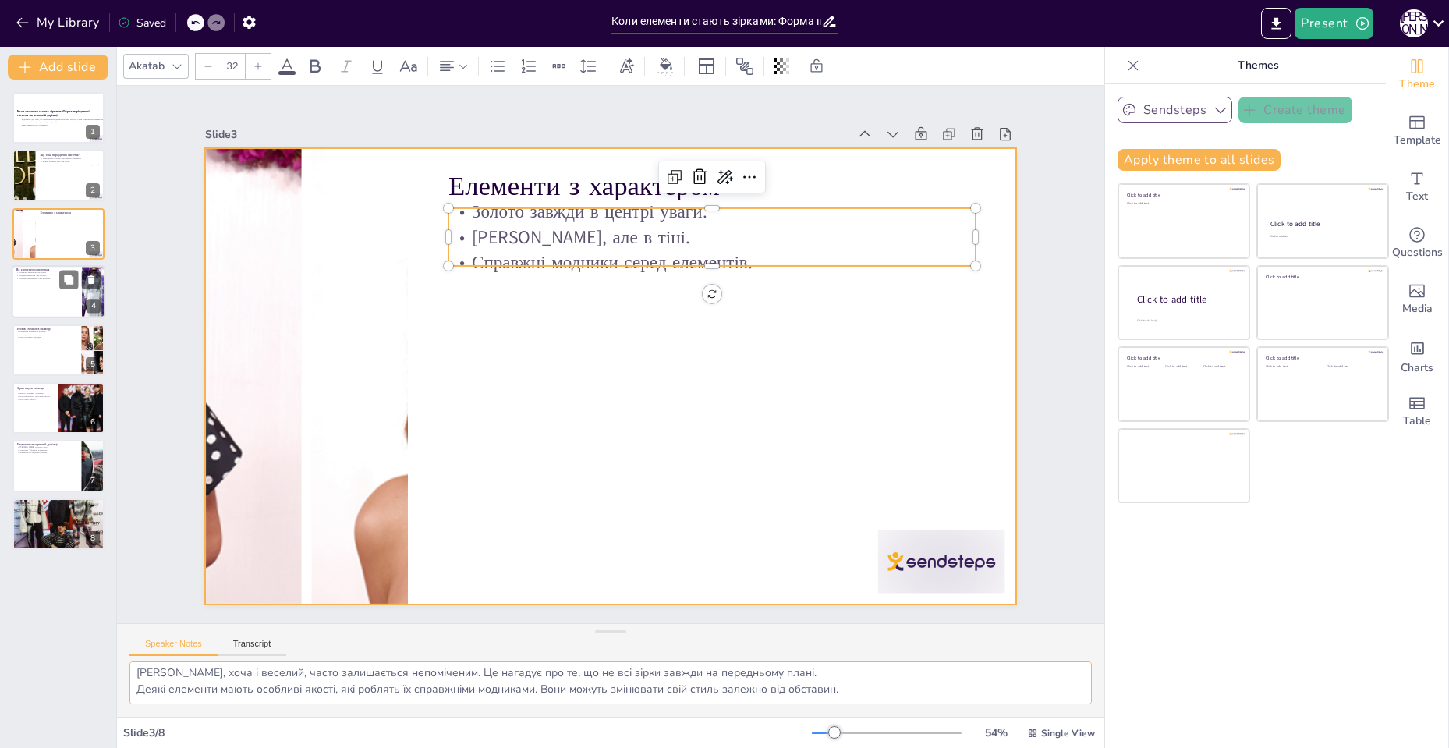
click at [16, 299] on div at bounding box center [59, 291] width 94 height 53
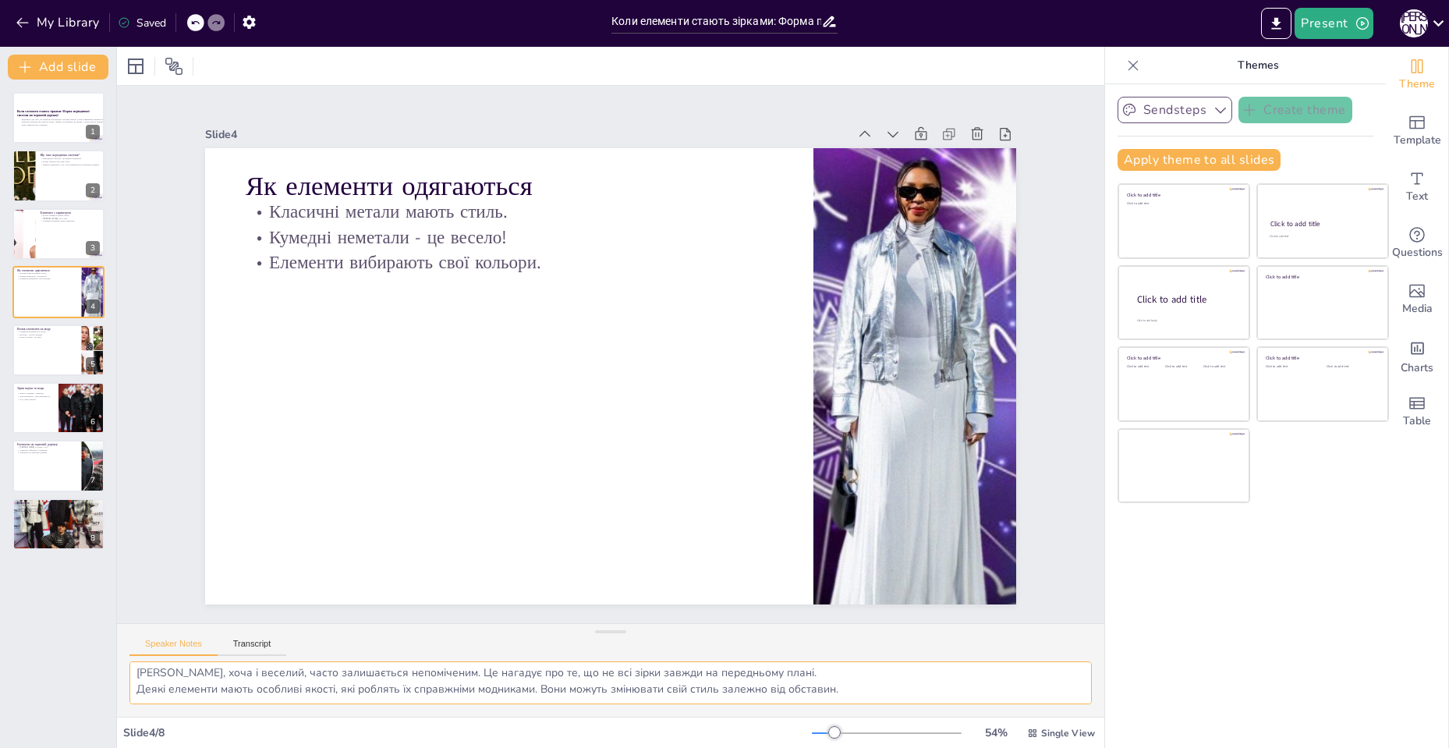
type textarea "Метали, як залізо та алюміній, мають свій класичний стиль, який завжди буде в м…"
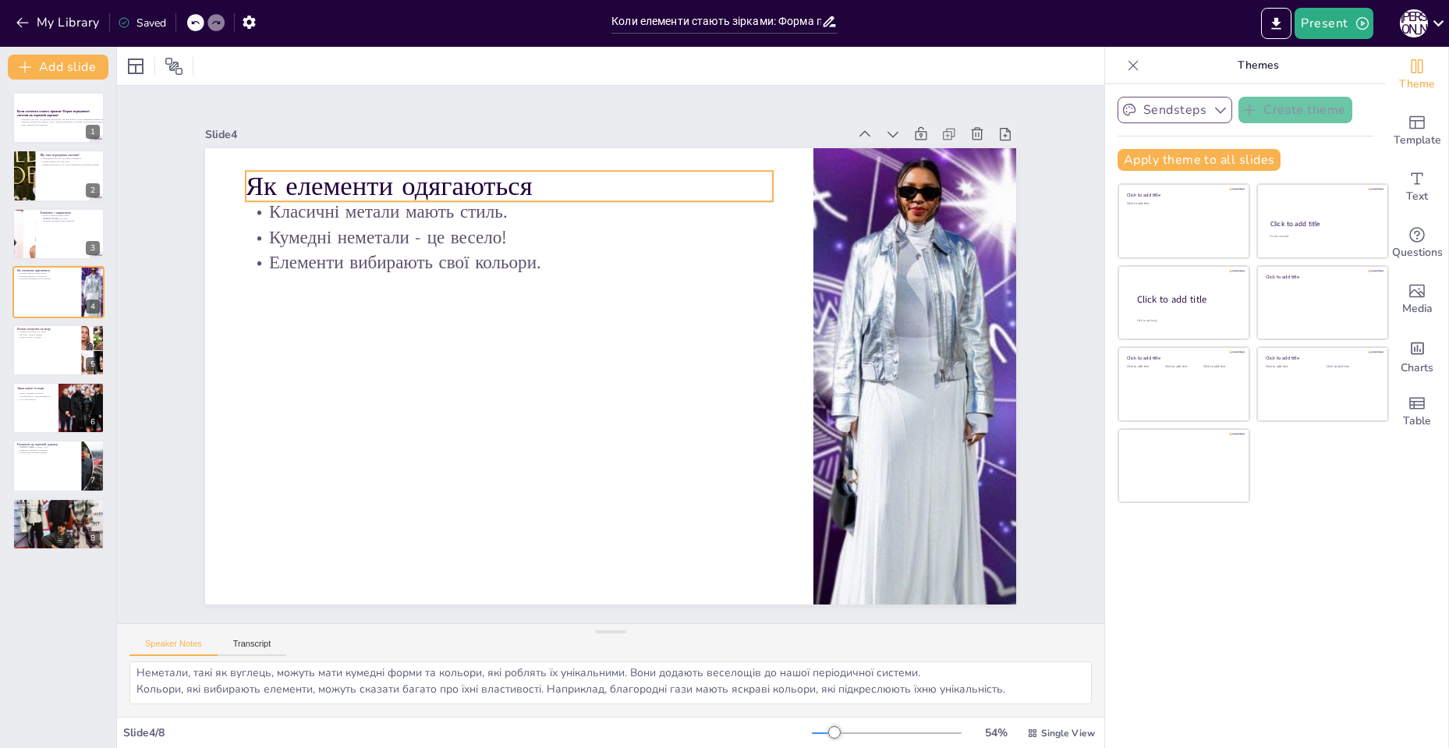
click at [426, 227] on p "Як елементи одягаються" at bounding box center [467, 488] width 147 height 523
click at [517, 175] on p "Як елементи одягаються" at bounding box center [687, 173] width 340 height 449
click at [517, 175] on p "Як елементи одягаються" at bounding box center [687, 173] width 341 height 448
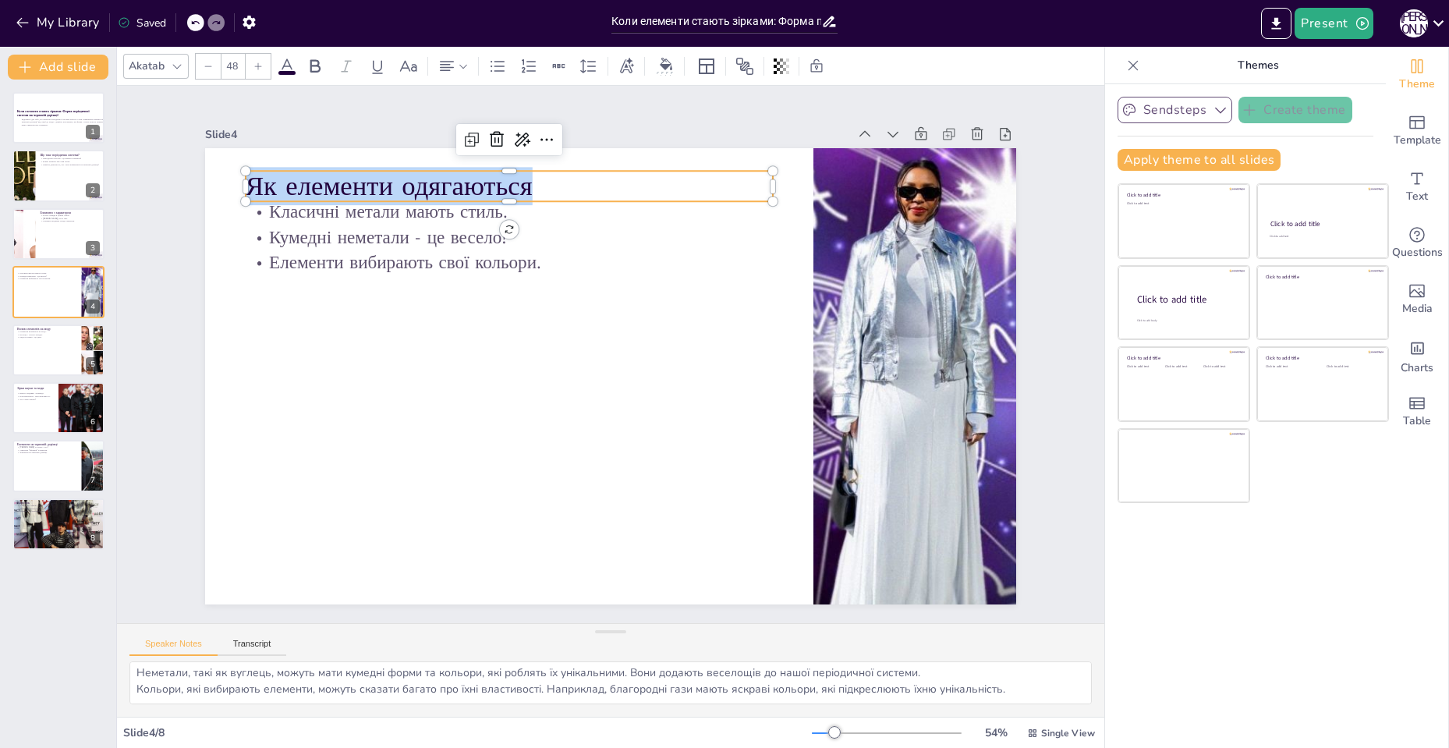
copy p "Як елементи одягаються"
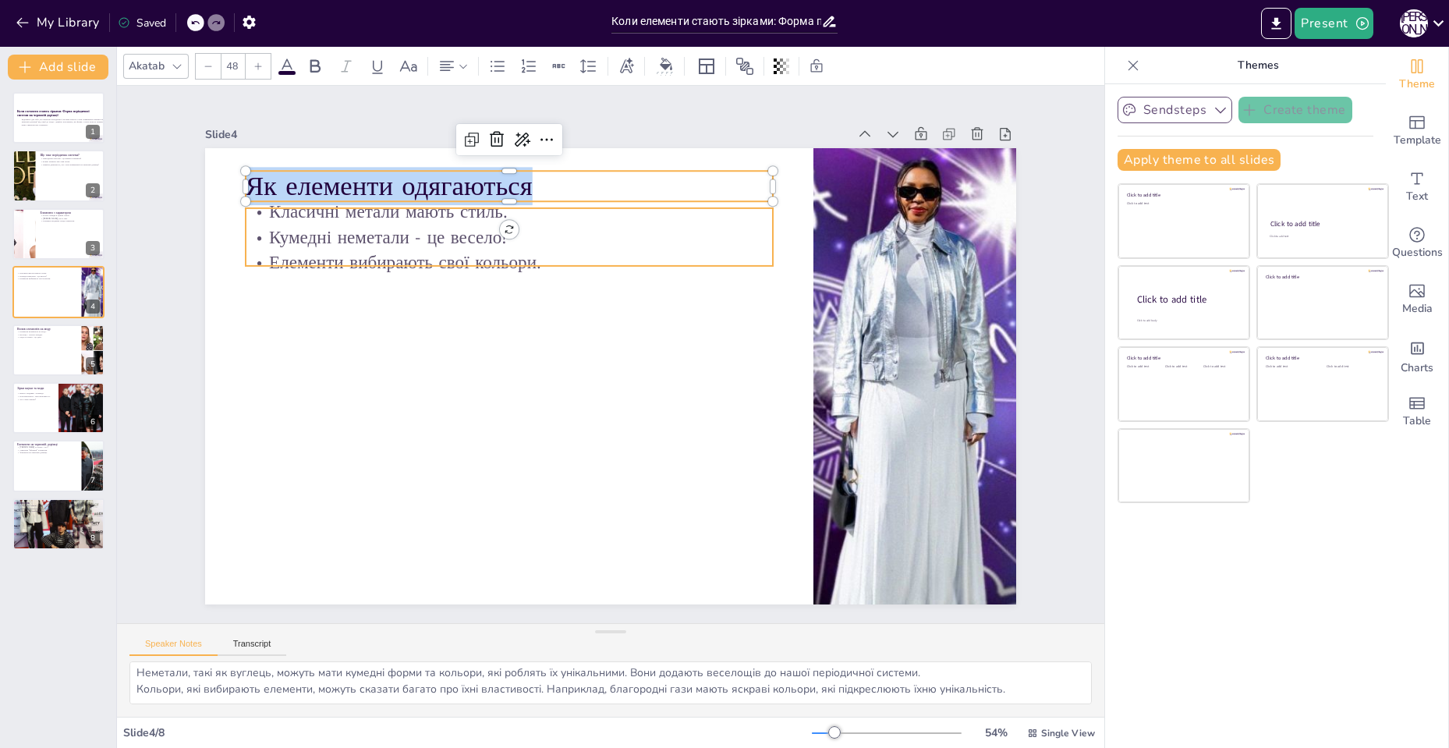
click at [600, 223] on p "Кумедні неметали - це весело!" at bounding box center [765, 341] width 330 height 441
click at [597, 223] on p "Кумедні неметали - це весело!" at bounding box center [690, 221] width 187 height 509
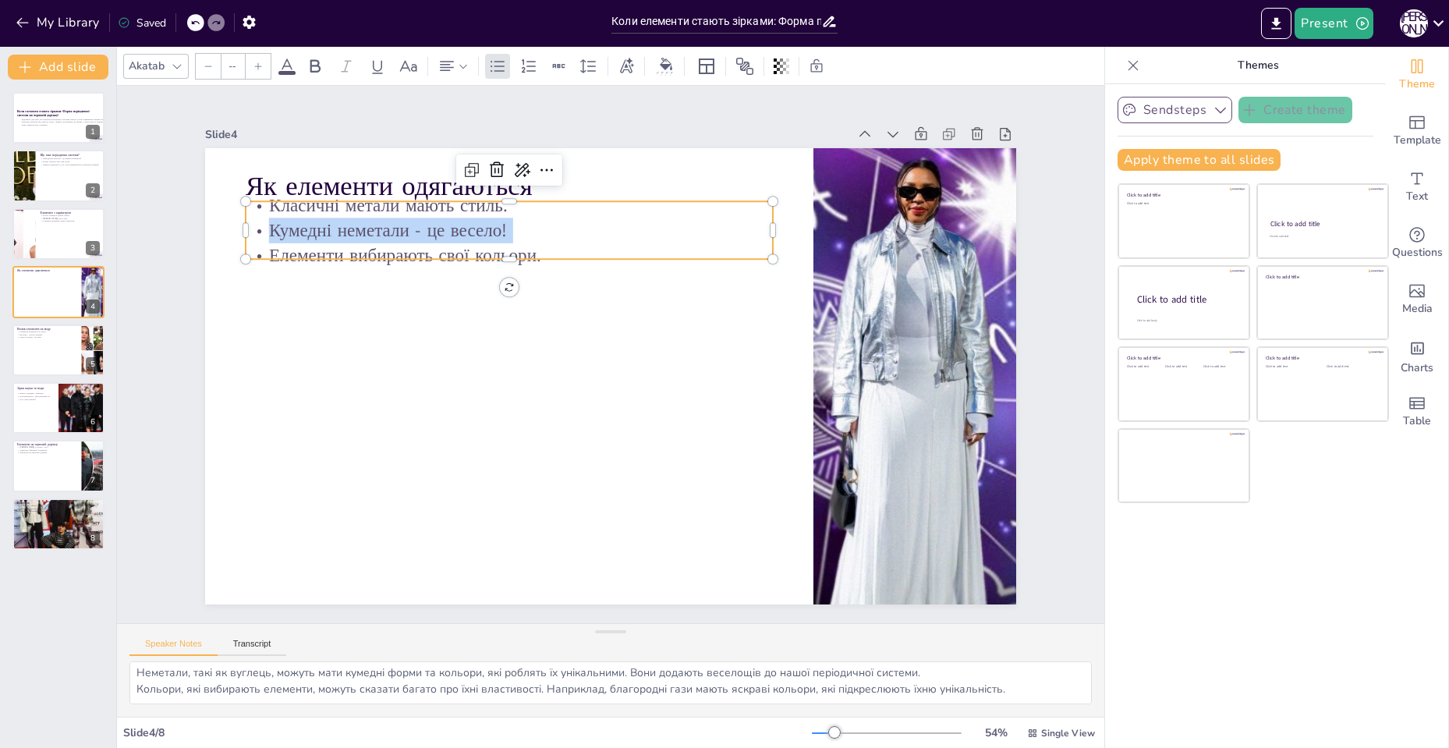
type input "32"
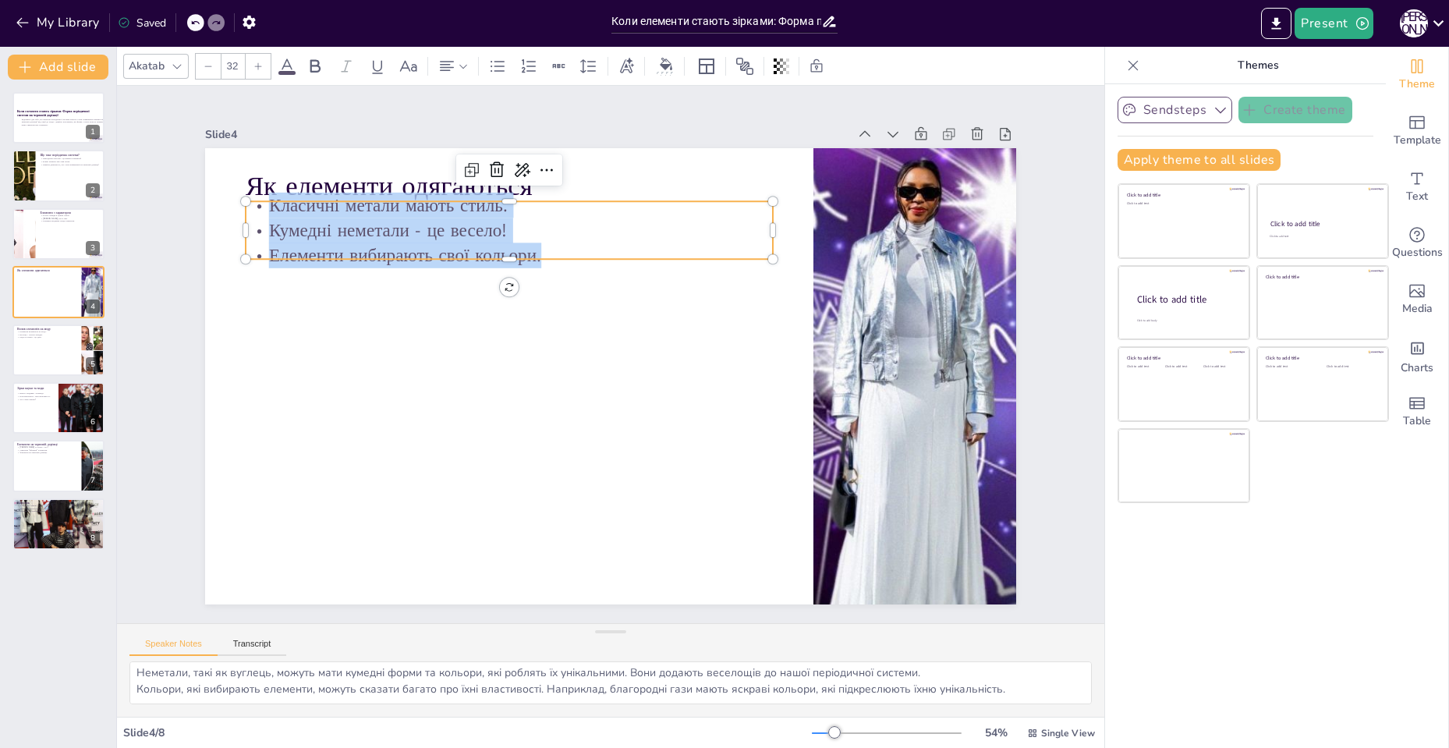
copy div "Класичні метали мають стиль. Кумедні неметали - це весело! Елементи вибирають с…"
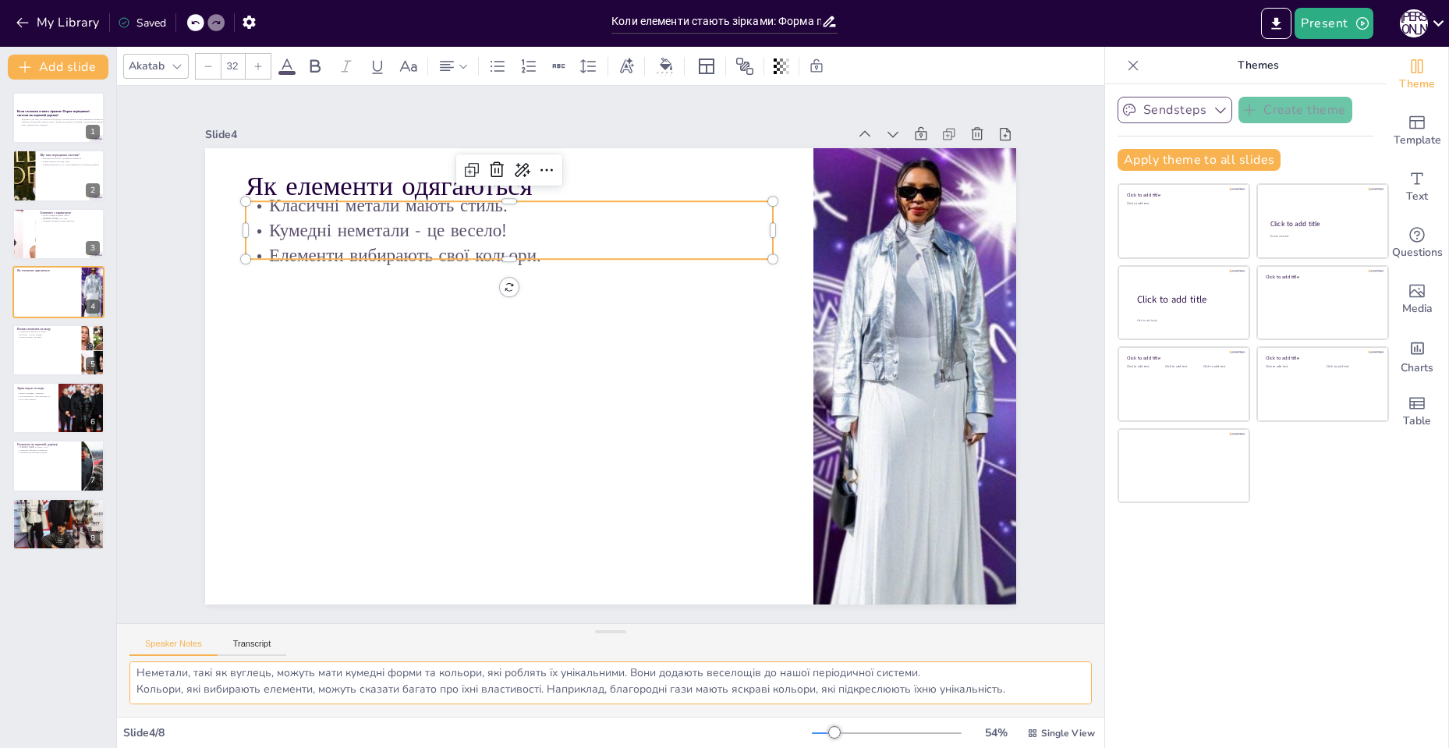
click at [345, 679] on textarea "Метали, як залізо та алюміній, мають свій класичний стиль, який завжди буде в м…" at bounding box center [610, 682] width 962 height 43
click at [38, 342] on div at bounding box center [59, 350] width 94 height 53
type textarea "Елементи, які ми використовуємо в моді, можуть мати великий вплив на стиль і тр…"
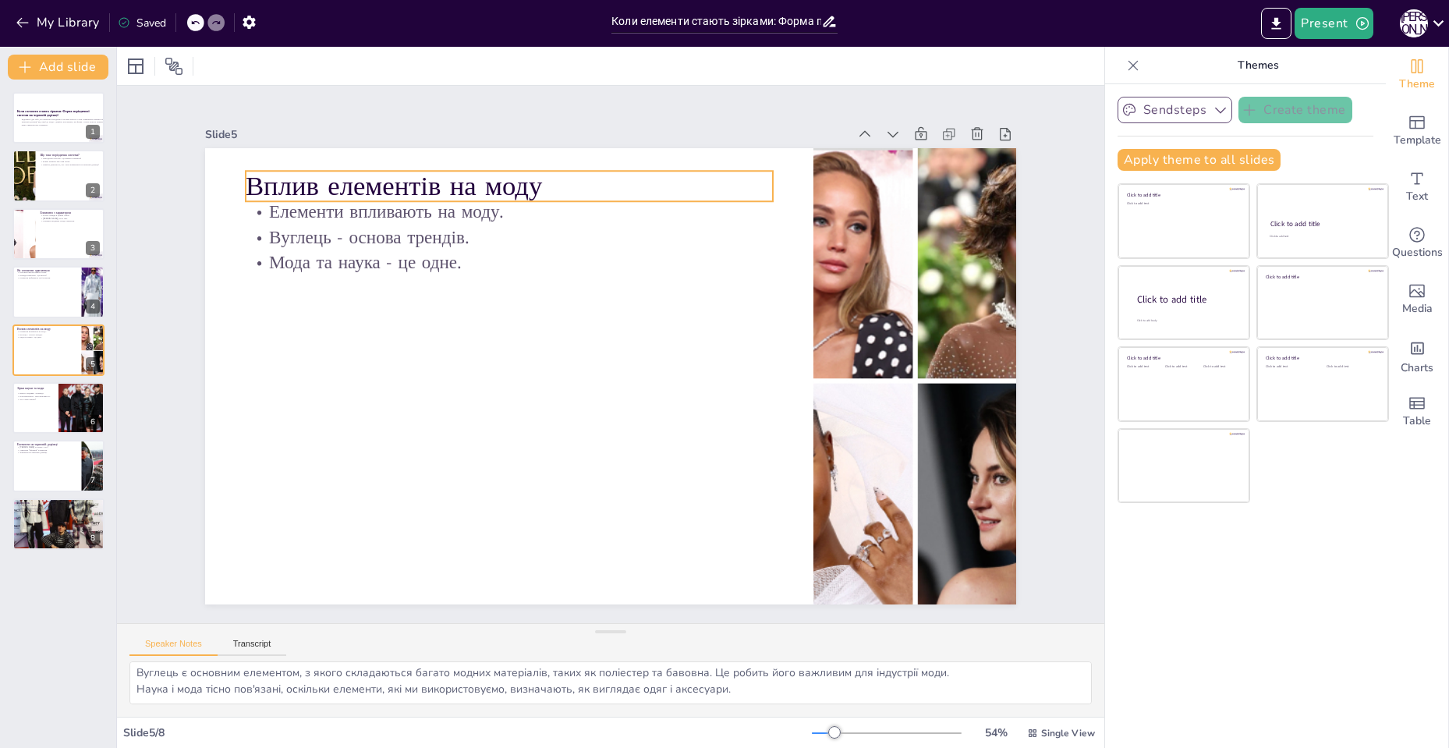
click at [359, 168] on p "Вплив елементів на моду" at bounding box center [415, 378] width 249 height 497
click at [721, 179] on p "Вплив елементів на моду" at bounding box center [767, 236] width 93 height 528
click at [408, 209] on p "Вплив елементів на моду" at bounding box center [454, 473] width 93 height 528
click at [382, 246] on p "Вплив елементів на моду" at bounding box center [481, 502] width 199 height 513
click at [759, 179] on p "Вплив елементів на моду" at bounding box center [778, 253] width 38 height 527
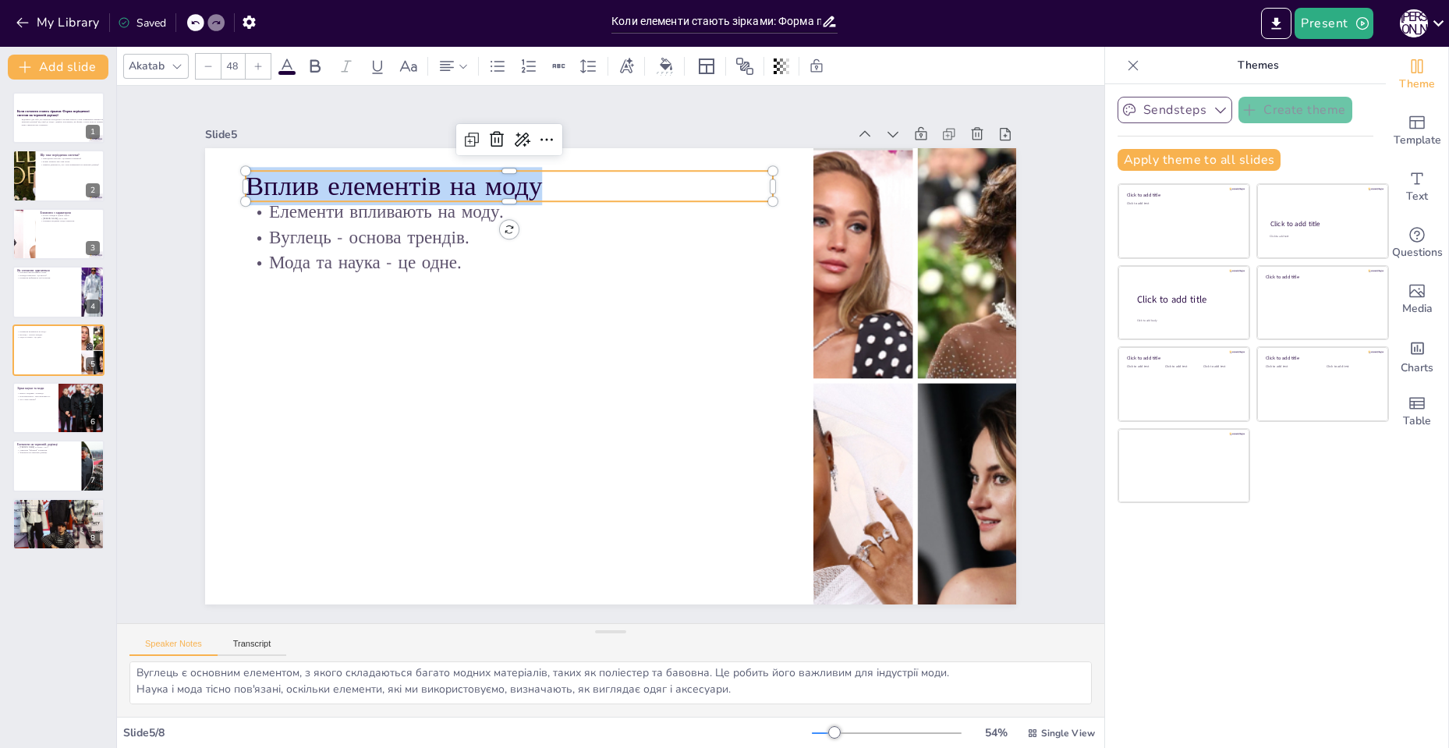
copy p "Вплив елементів на моду"
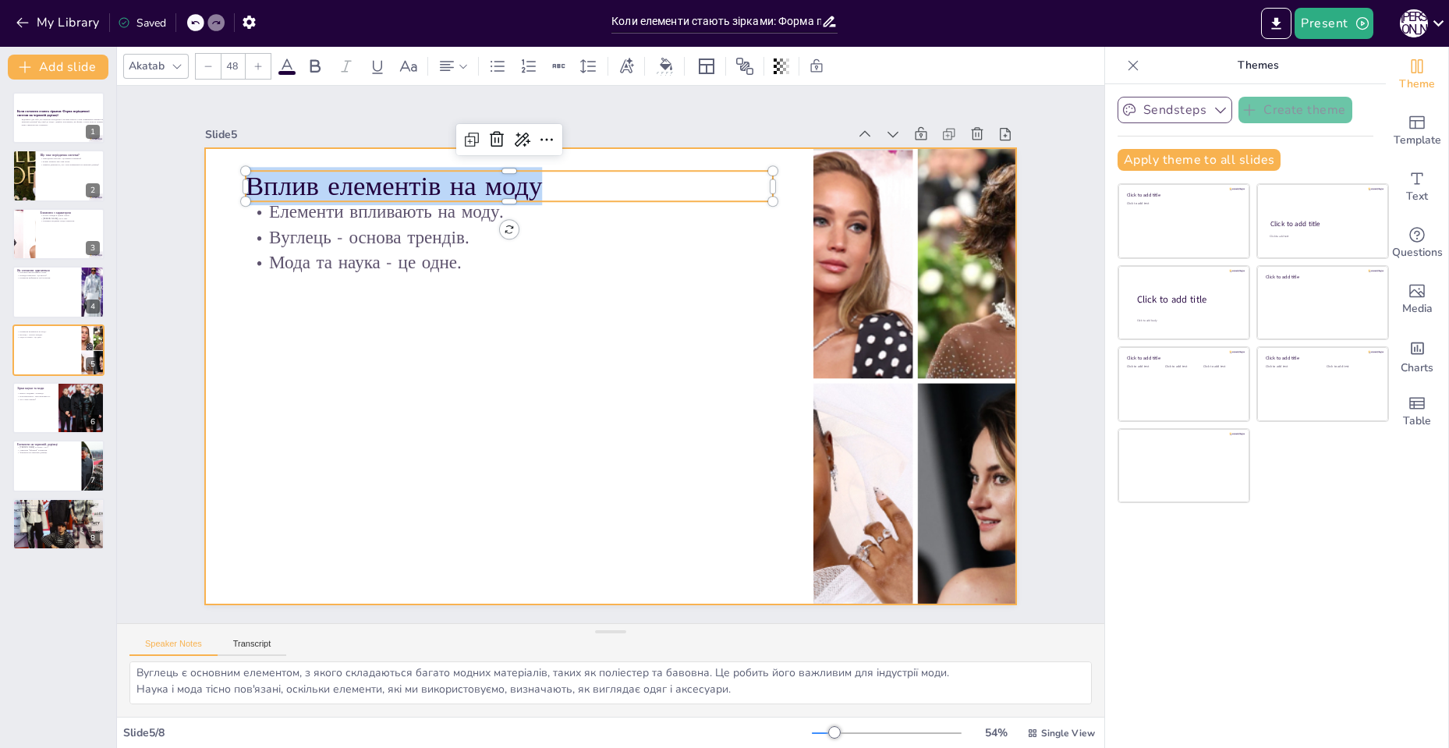
click at [515, 324] on p "Елементи впливають на моду." at bounding box center [761, 443] width 492 height 238
click at [741, 209] on p "Елементи впливають на моду." at bounding box center [753, 252] width 25 height 527
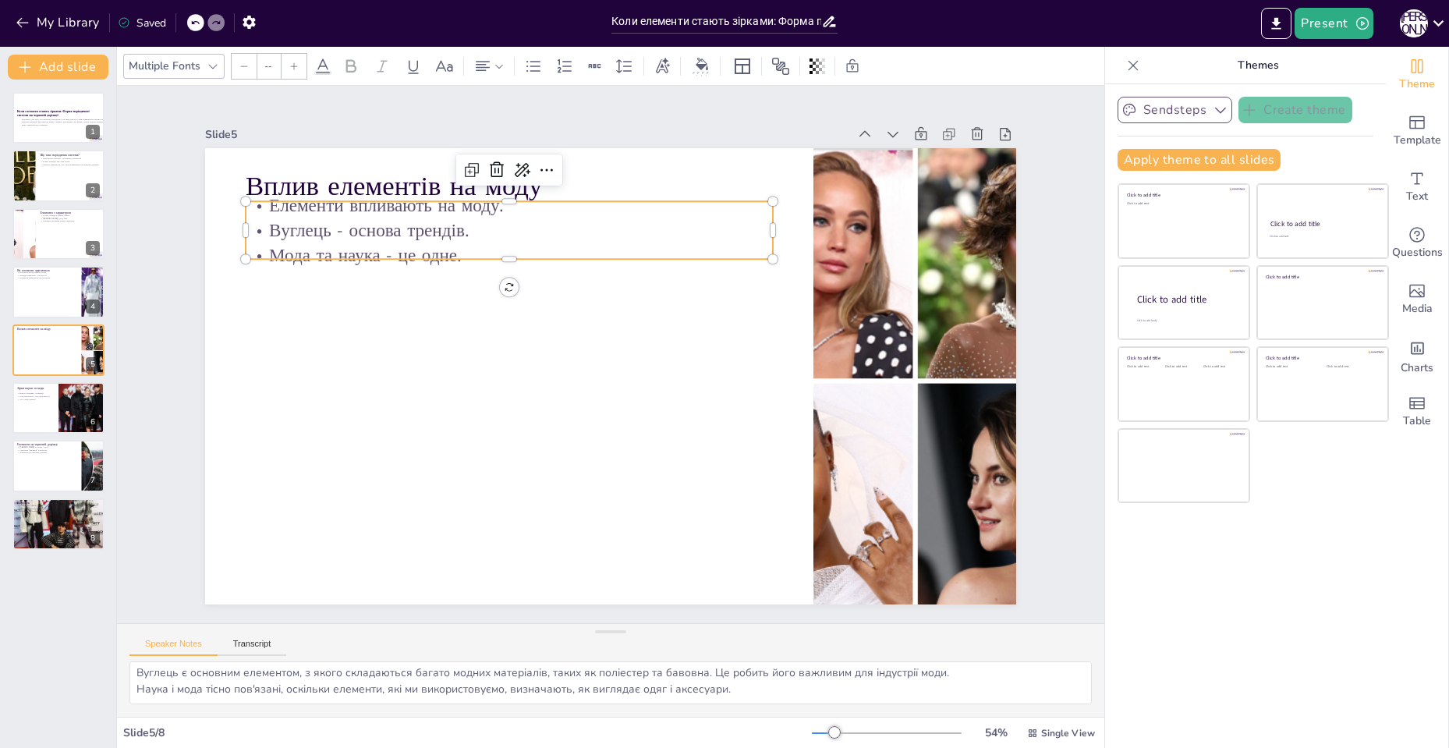
type input "32"
drag, startPoint x: 244, startPoint y: 205, endPoint x: 471, endPoint y: 254, distance: 232.1
click at [471, 254] on div "Вплив елементів на моду Елементи впливають на моду. Вуглець - основа трендів. М…" at bounding box center [631, 348] width 685 height 912
click at [457, 274] on p "Мода та наука - це одне." at bounding box center [590, 494] width 331 height 441
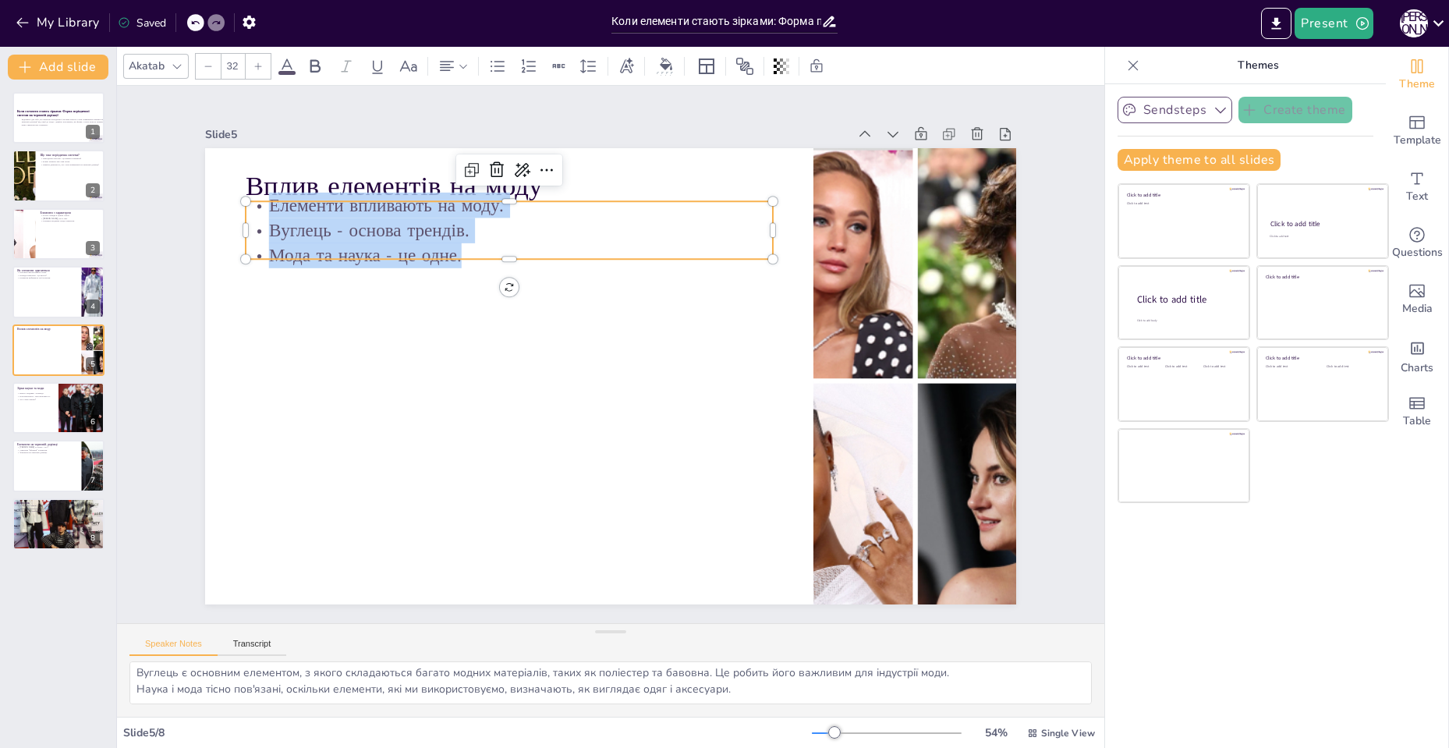
drag, startPoint x: 457, startPoint y: 240, endPoint x: 273, endPoint y: 202, distance: 187.9
click at [679, 202] on div "Елементи впливають на моду. Вуглець - основа трендів. Мода та наука - це одне." at bounding box center [744, 267] width 130 height 532
copy div "Елементи впливають на моду. Вуглець - основа трендів. Мода та наука - це одне."
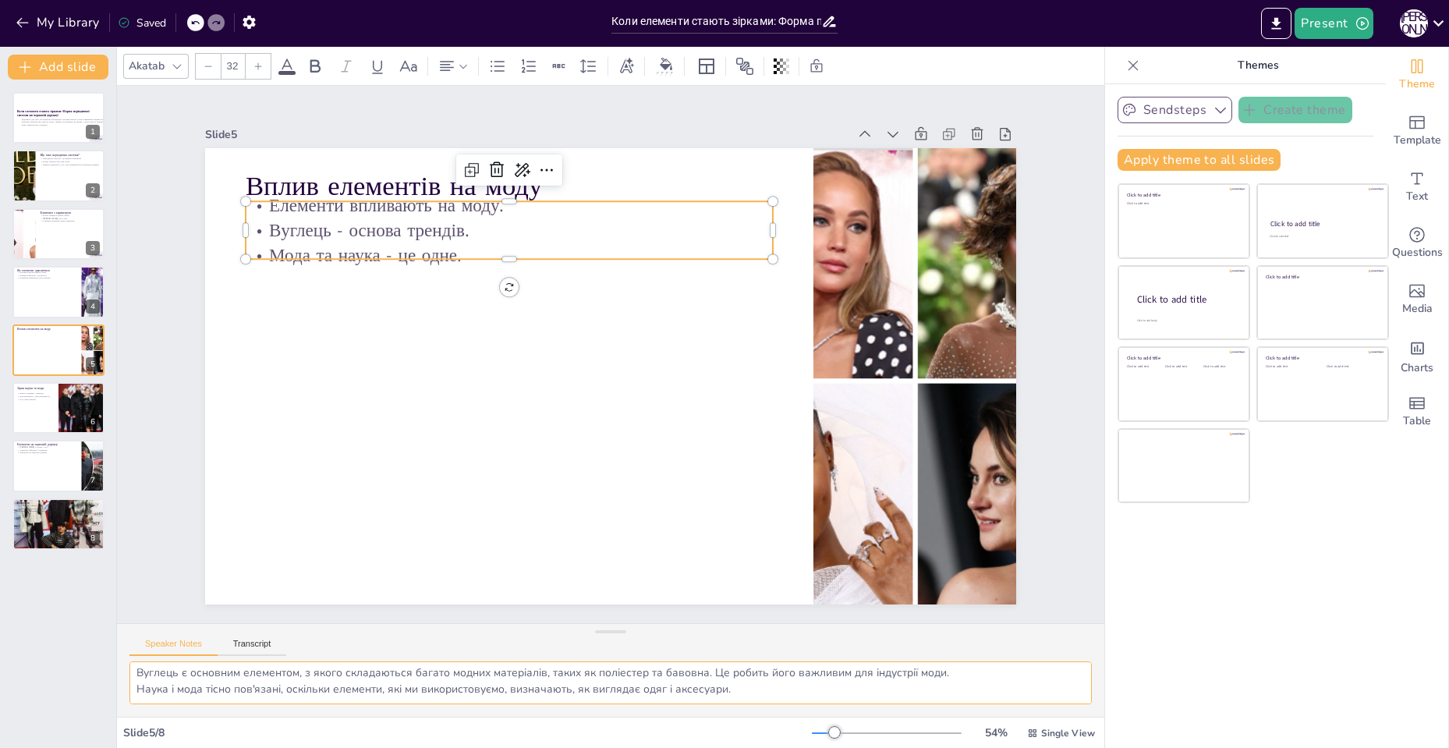
click at [203, 666] on textarea "Елементи, які ми використовуємо в моді, можуть мати великий вплив на стиль і тр…" at bounding box center [610, 682] width 962 height 43
click at [48, 395] on p "Нові матеріали - нові можливості." at bounding box center [34, 396] width 37 height 3
type textarea "Вчені та модники працюють разом, щоб створити нові матеріали та тренди. Їхня сп…"
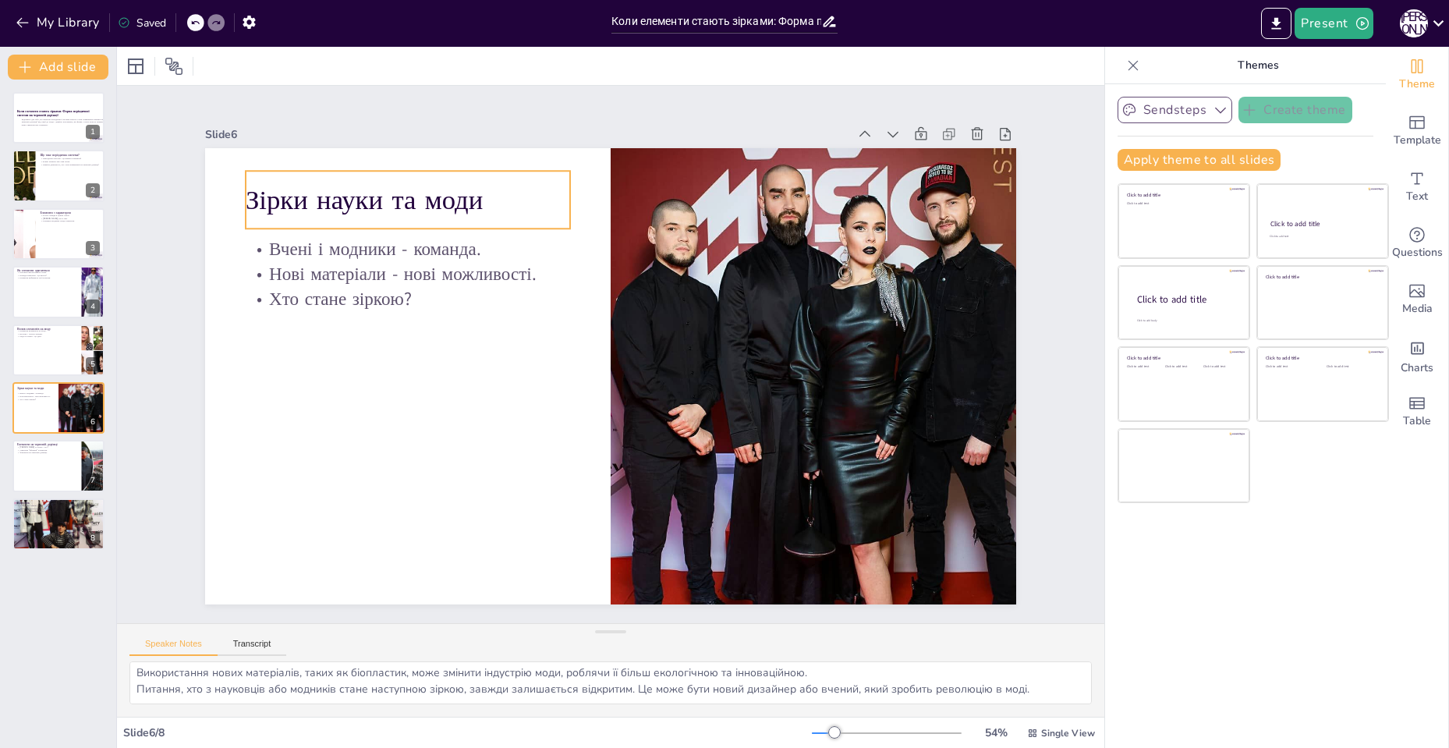
click at [691, 370] on p "Зірки науки та моди" at bounding box center [851, 438] width 320 height 136
click at [752, 190] on p "Зірки науки та моди" at bounding box center [820, 209] width 136 height 320
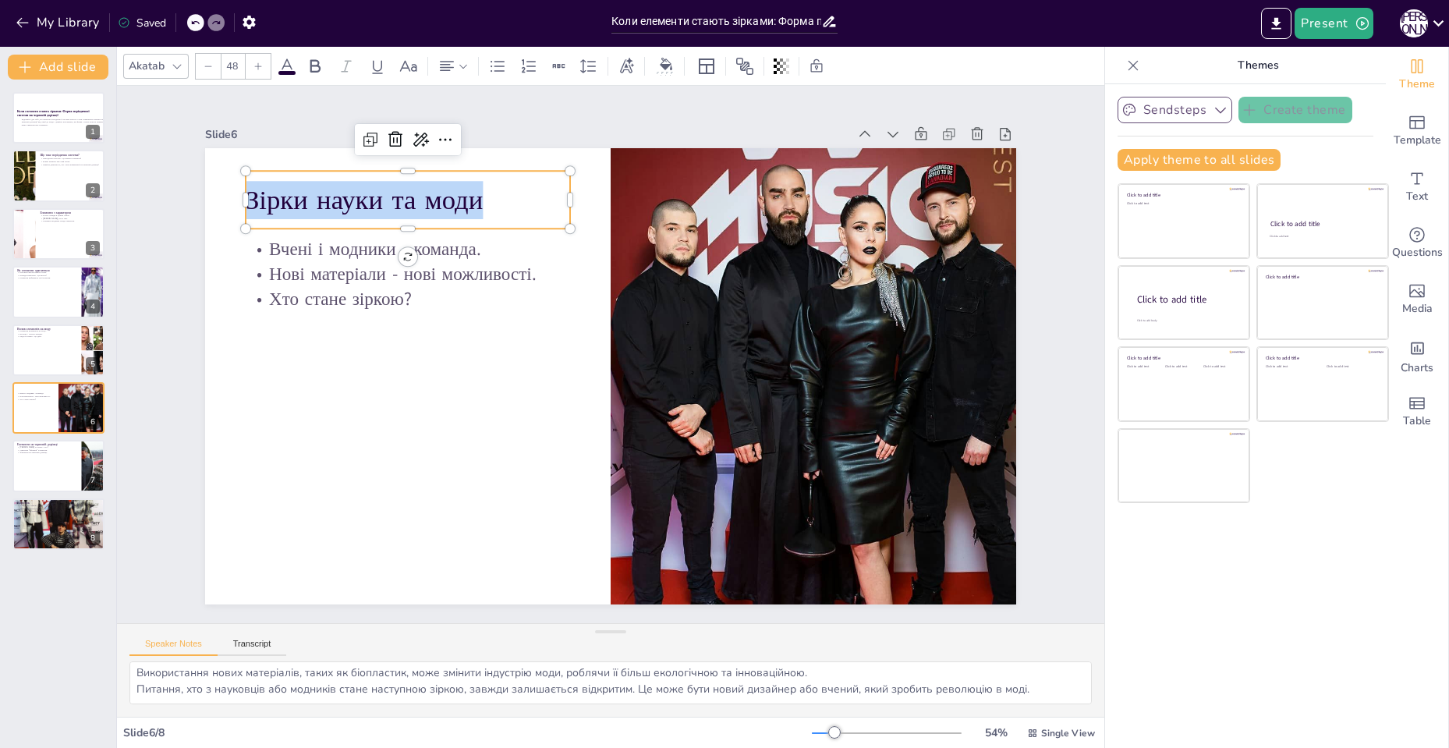
copy p "Зірки науки та моди"
click at [683, 264] on p "Нові матеріали - нові можливості." at bounding box center [822, 300] width 278 height 211
click at [689, 264] on p "Нові матеріали - нові можливості." at bounding box center [794, 238] width 211 height 278
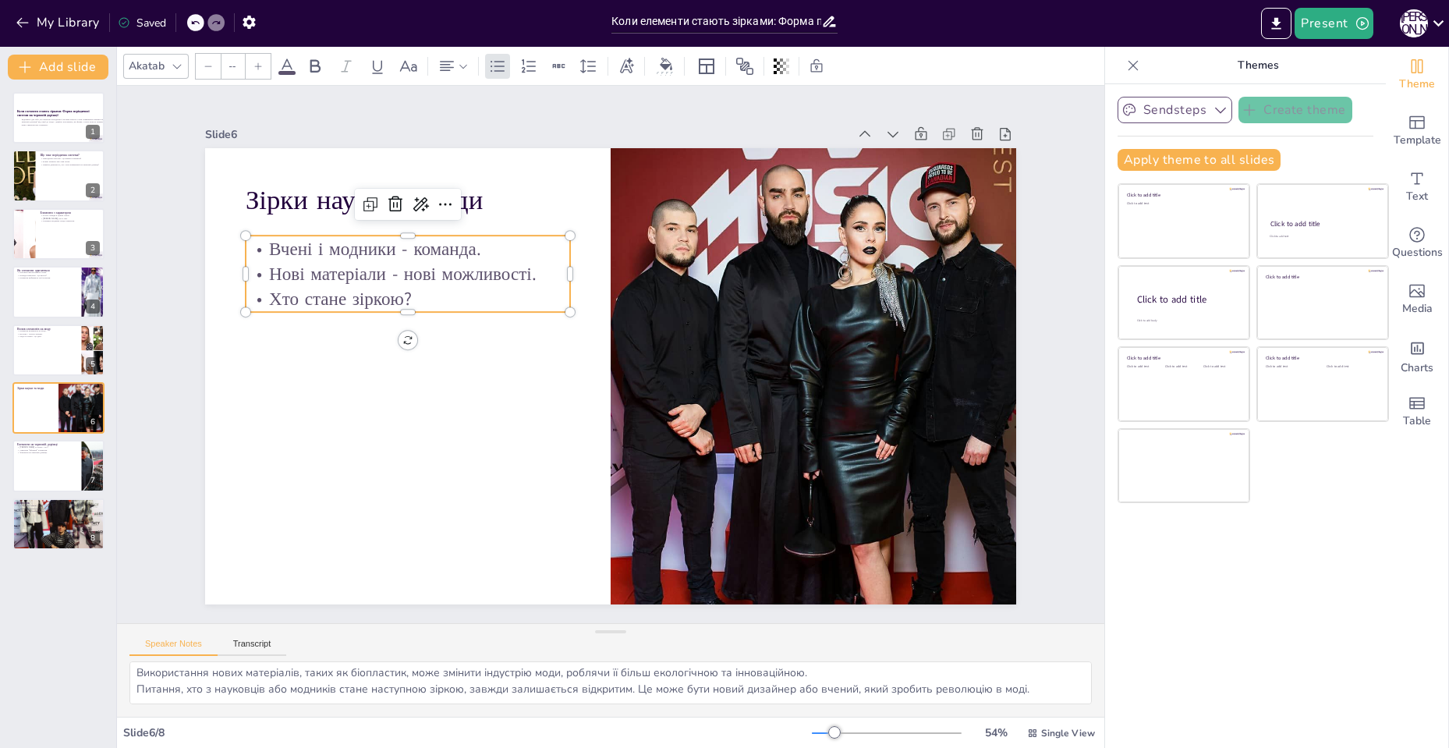
type input "32"
click at [171, 671] on textarea "Вчені та модники працюють разом, щоб створити нові матеріали та тренди. Їхня сп…" at bounding box center [610, 682] width 962 height 43
click at [71, 442] on p "Елементи на червоній доріжці" at bounding box center [46, 443] width 61 height 5
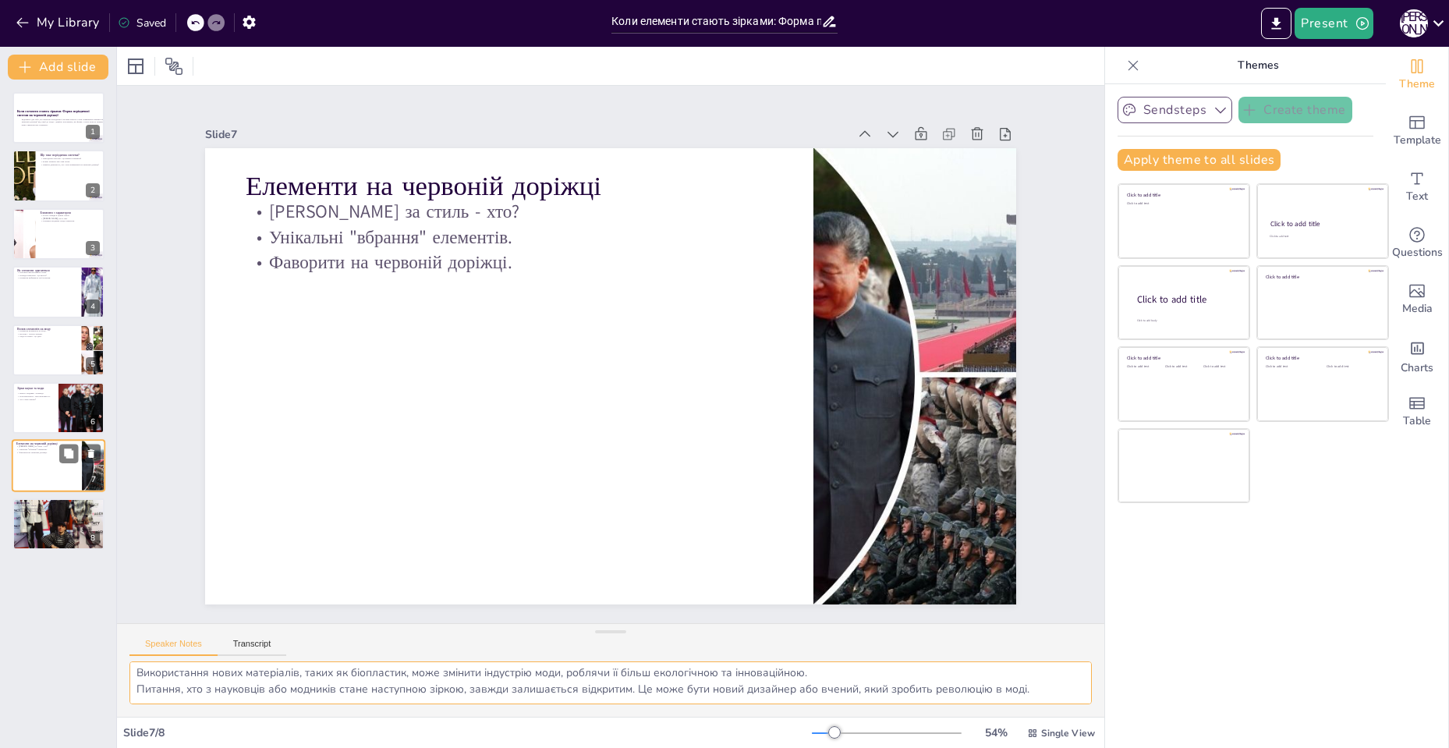
type textarea "Елементи, які заслуговують на "[PERSON_NAME]" за стиль, можуть бути різними. Це…"
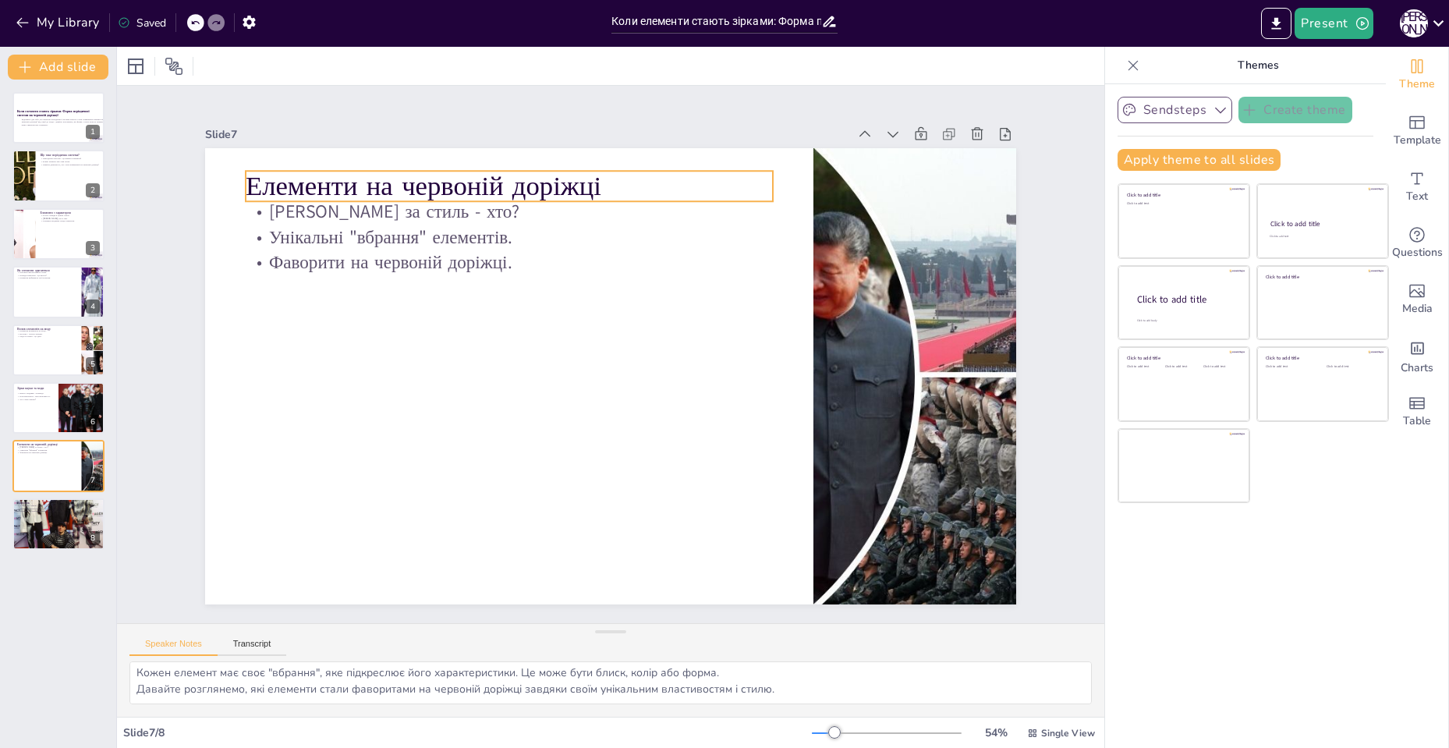
click at [370, 176] on p "Елементи на червоній доріжці" at bounding box center [439, 259] width 476 height 296
click at [759, 176] on p "Елементи на червоній доріжці" at bounding box center [778, 252] width 38 height 527
click at [477, 176] on p "Елементи на червоній доріжці" at bounding box center [667, 166] width 380 height 417
click at [599, 176] on p "Елементи на червоній доріжці" at bounding box center [723, 193] width 249 height 497
click at [370, 176] on p "Елементи на червоній доріжці" at bounding box center [566, 163] width 513 height 199
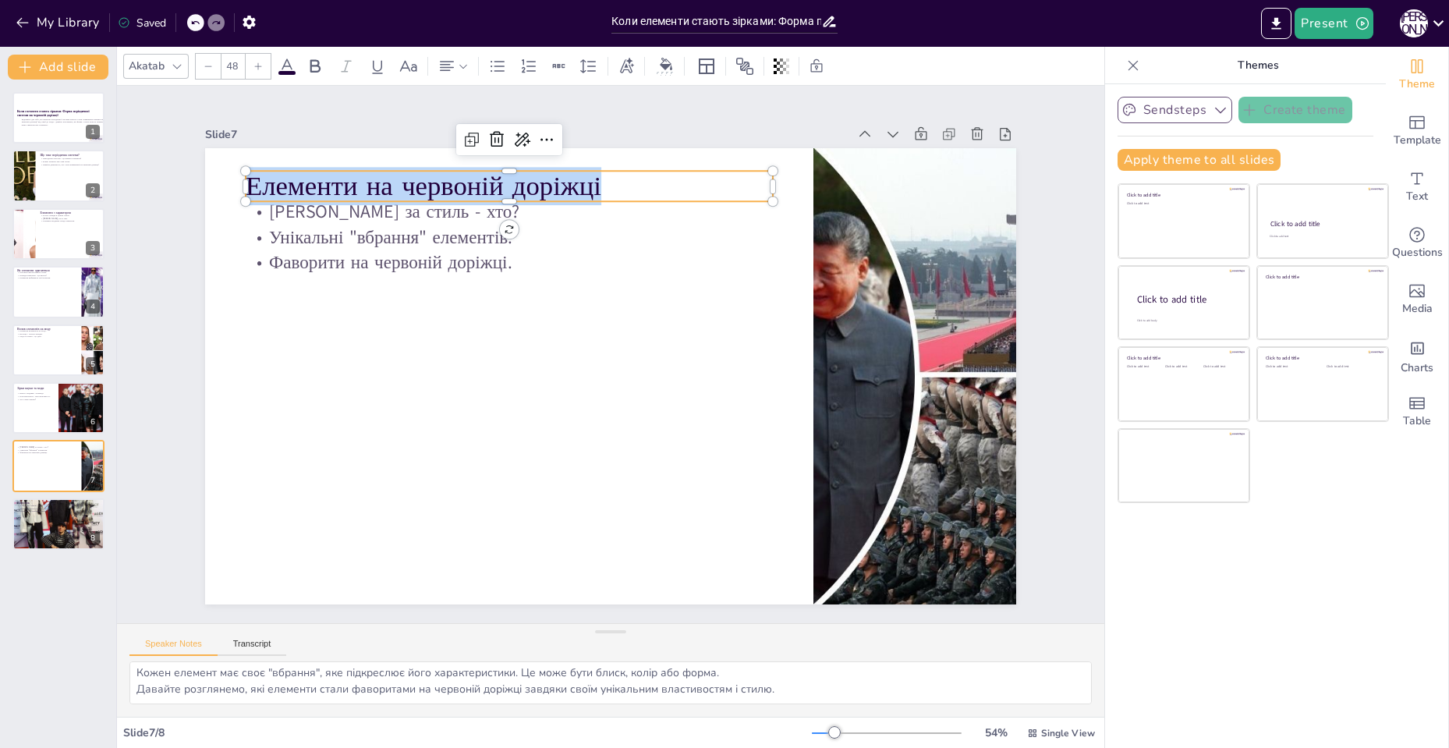
click at [607, 200] on div at bounding box center [788, 377] width 362 height 400
click at [409, 428] on p "[PERSON_NAME] за стиль - хто?" at bounding box center [663, 521] width 509 height 187
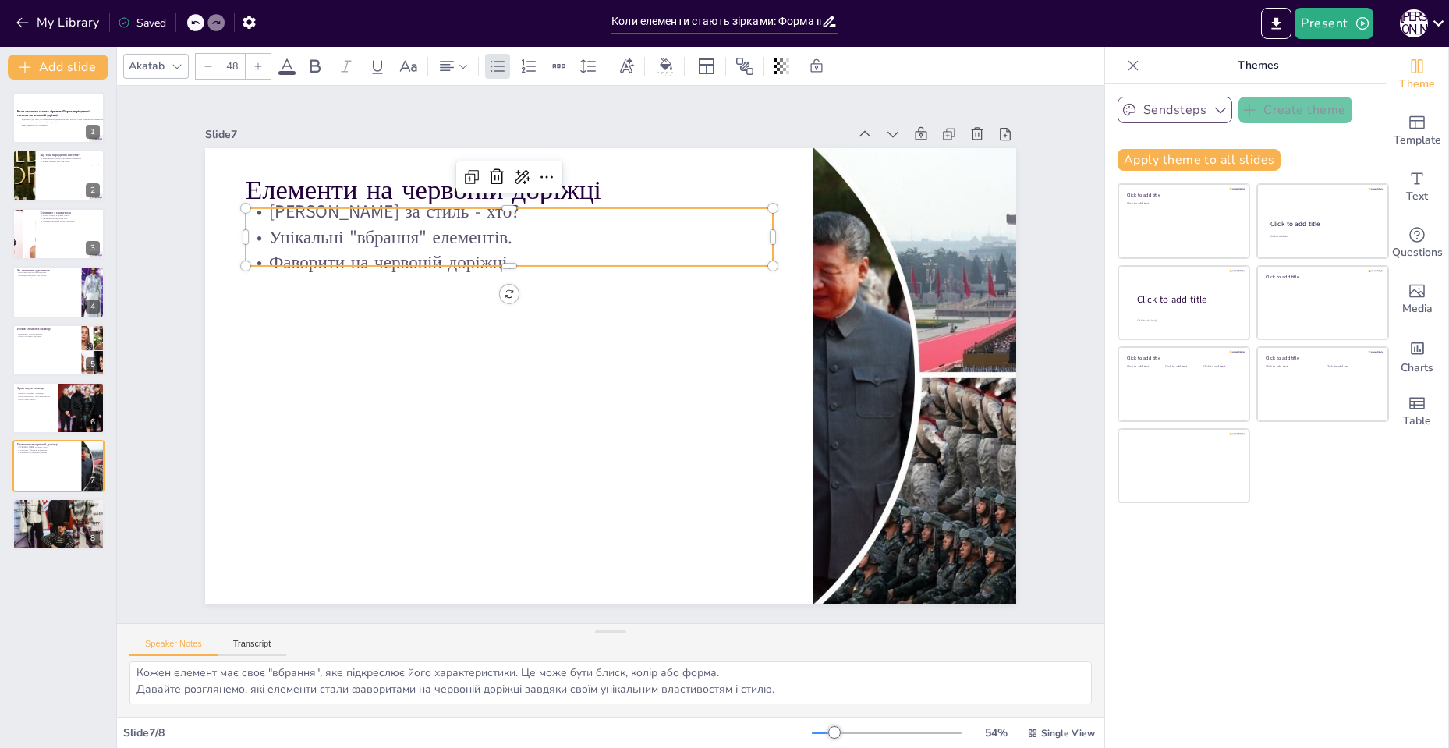
type input "32"
click at [479, 405] on p "[PERSON_NAME] за стиль - хто?" at bounding box center [739, 472] width 521 height 134
click at [174, 668] on textarea "Елементи, які заслуговують на "[PERSON_NAME]" за стиль, можуть бути різними. Це…" at bounding box center [610, 682] width 962 height 43
click at [30, 516] on div at bounding box center [59, 523] width 94 height 117
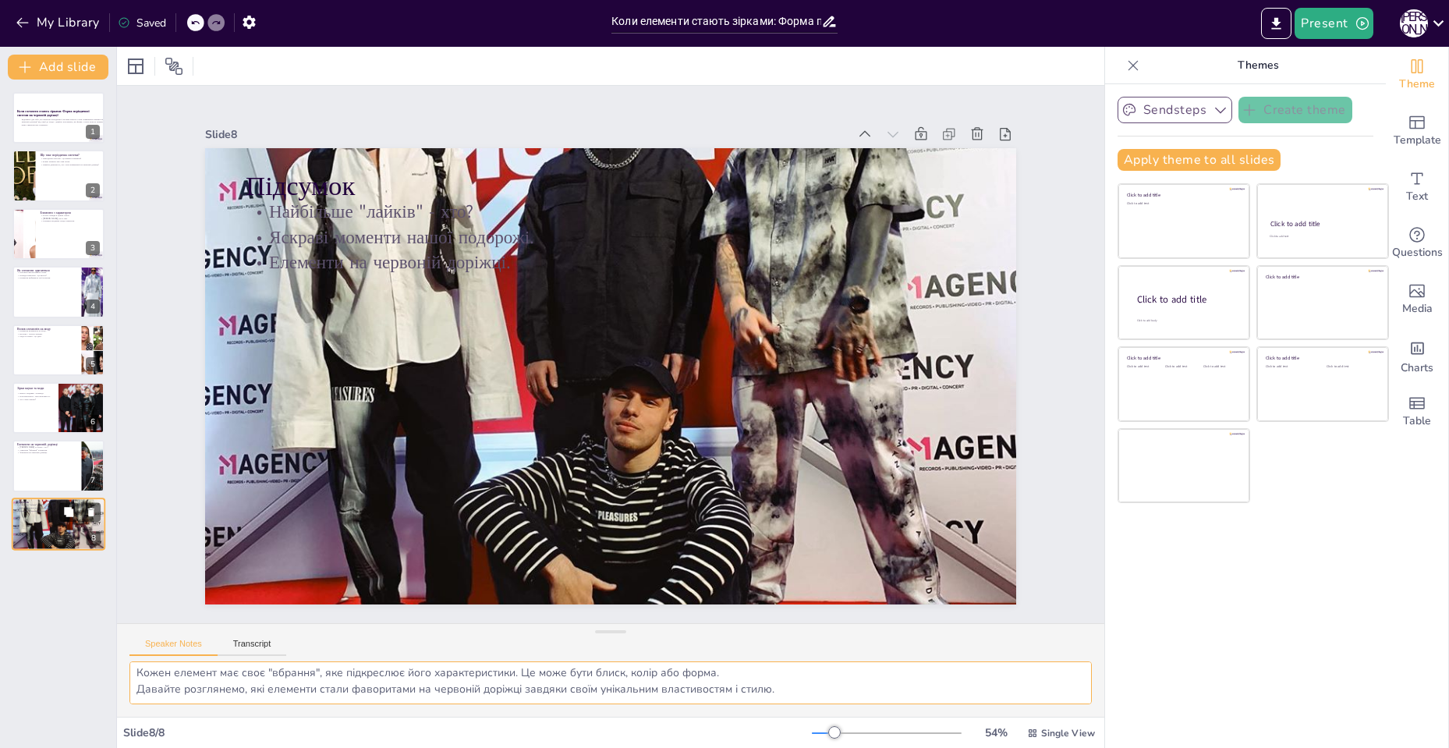
type textarea "Під час нашої подорожі ми дізналися, які елементи отримали найбільше "лайків" з…"
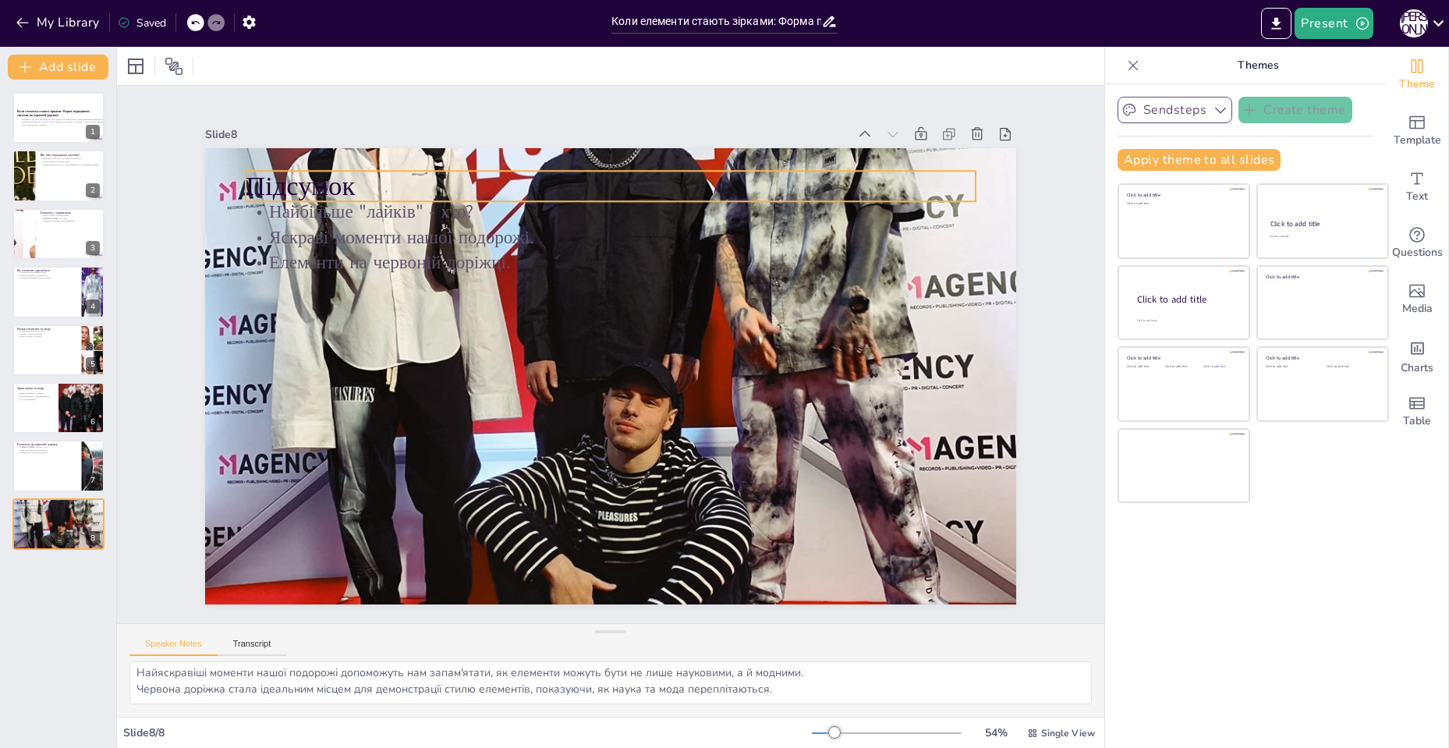
click at [599, 180] on p "Підсумок" at bounding box center [764, 423] width 331 height 682
click at [318, 301] on p "Підсумок" at bounding box center [526, 500] width 651 height 398
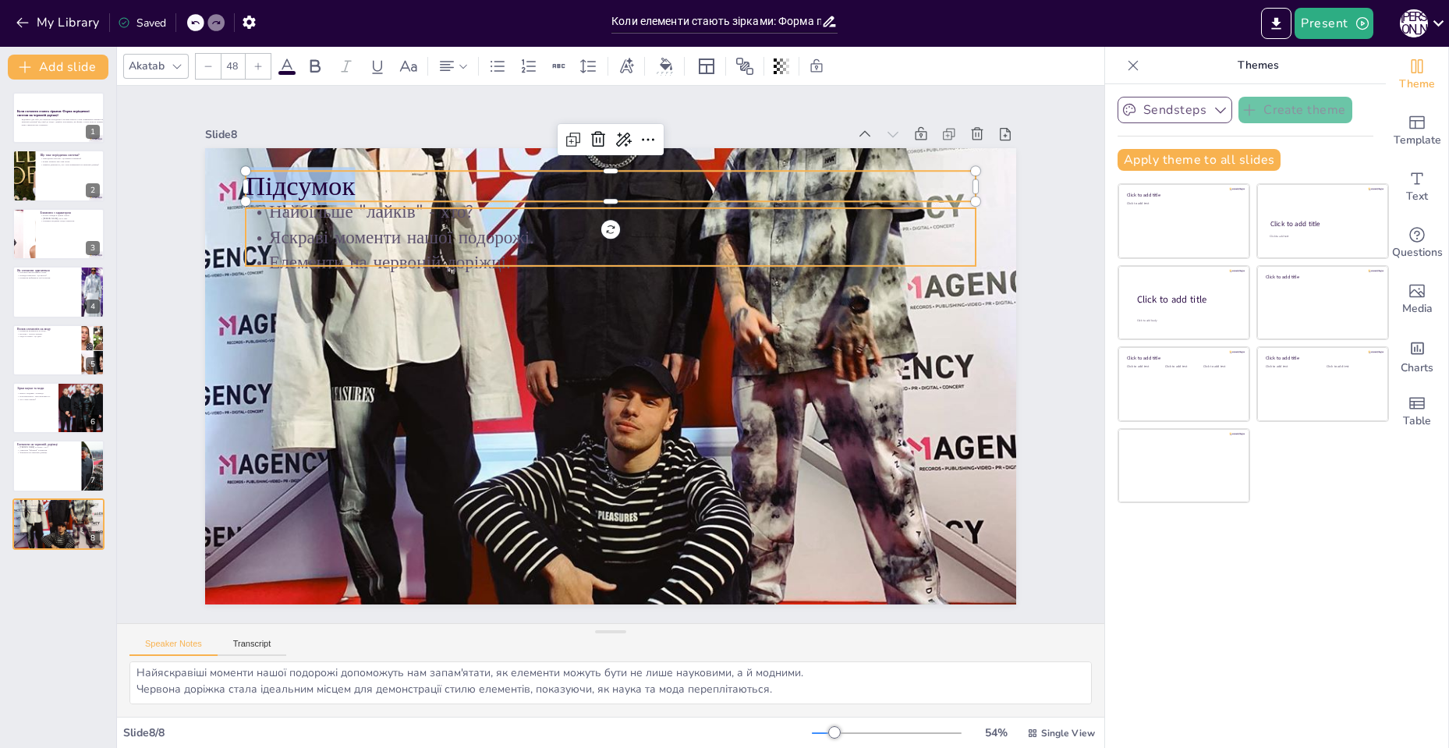
click at [651, 251] on p "Елементи на червоній доріжці." at bounding box center [701, 345] width 101 height 728
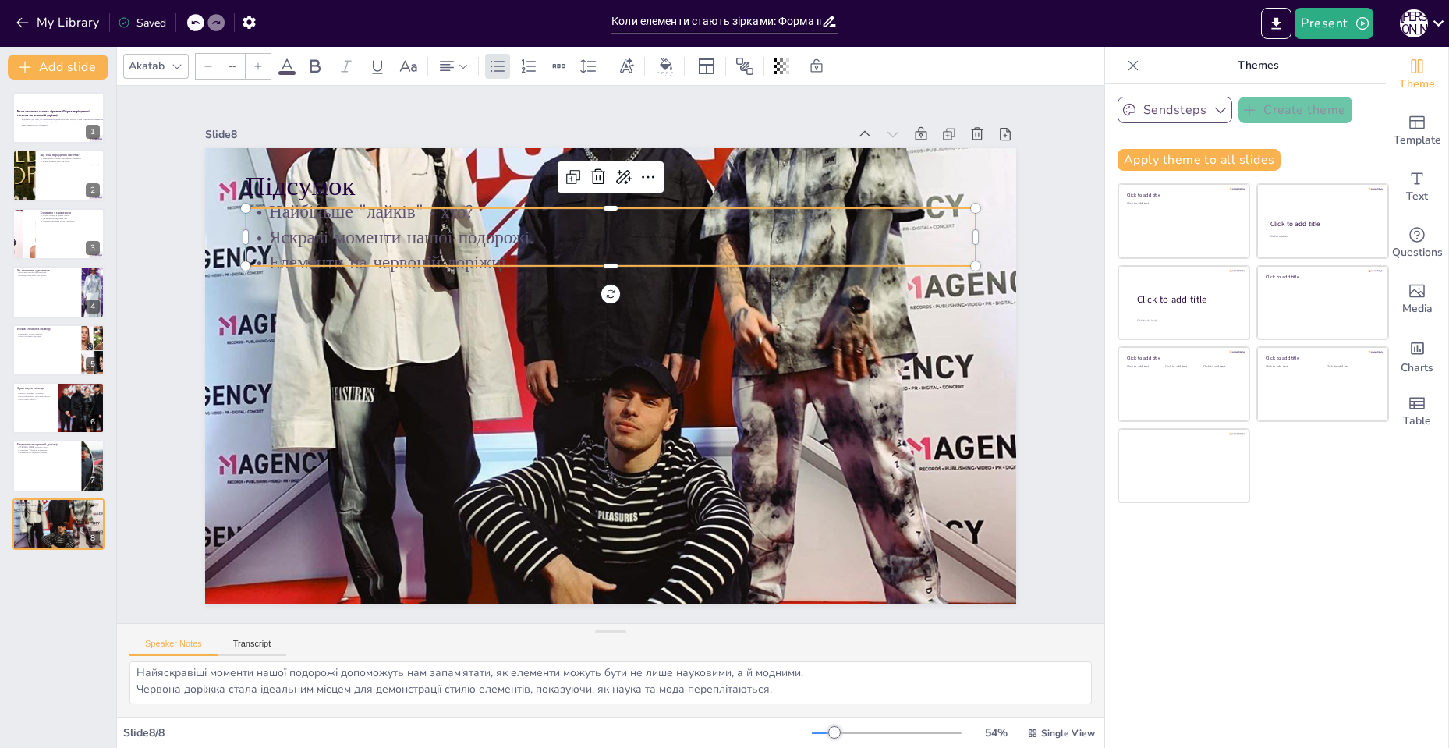
type input "32"
click at [302, 263] on p "Яскраві моменти нашої подорожі." at bounding box center [551, 456] width 645 height 387
click at [597, 228] on p "Яскраві моменти нашої подорожі." at bounding box center [721, 318] width 249 height 702
click at [481, 228] on p "Яскраві моменти нашої подорожі." at bounding box center [705, 285] width 449 height 605
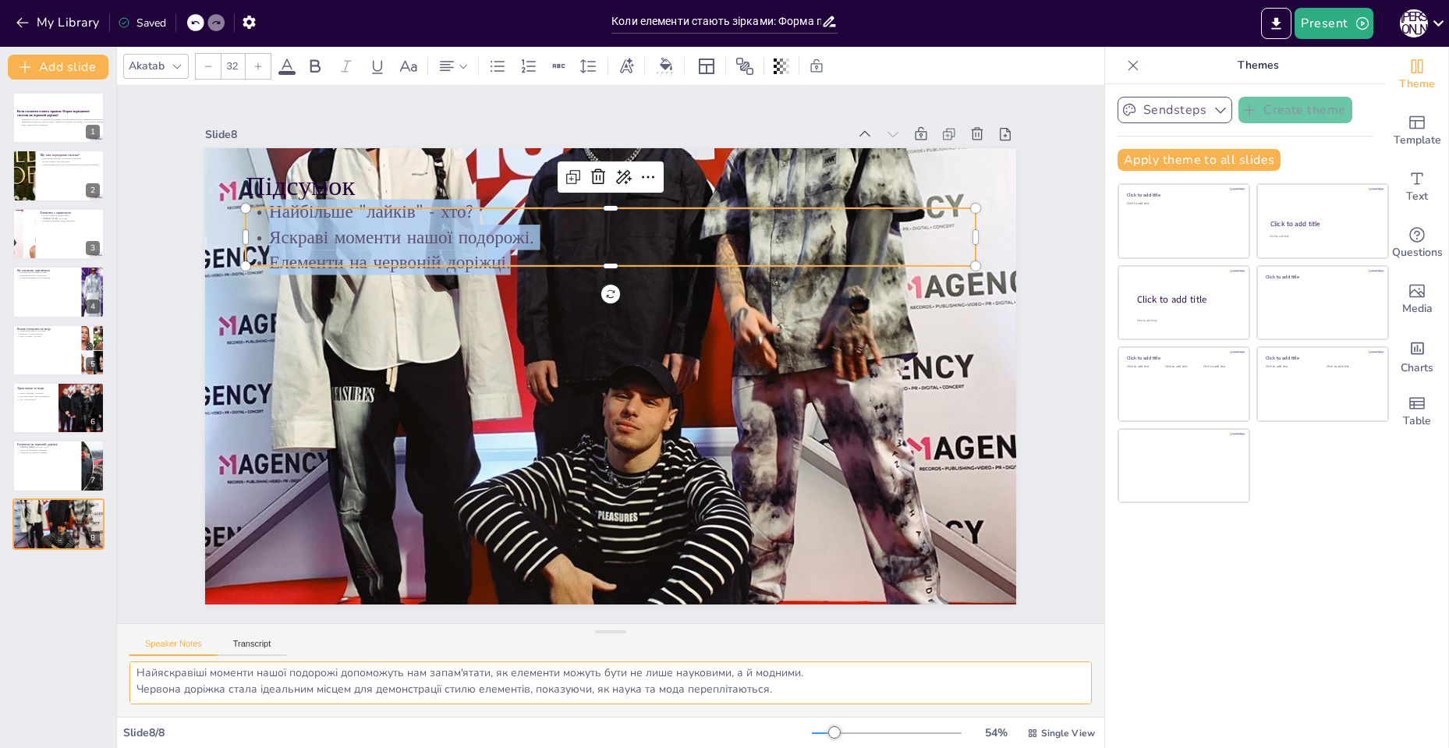
click at [276, 686] on textarea "Під час нашої подорожі ми дізналися, які елементи отримали найбільше "лайків" з…" at bounding box center [610, 682] width 962 height 43
